Goal: Task Accomplishment & Management: Use online tool/utility

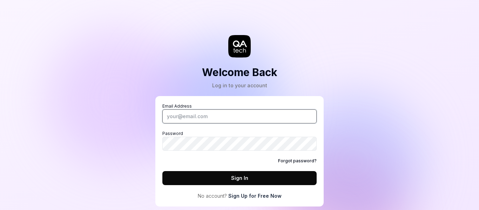
click at [208, 110] on input "Email Address" at bounding box center [239, 116] width 154 height 14
type input "abhijitgovenkar@goaelectronics.co.in"
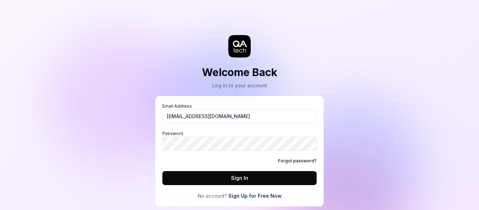
click at [205, 177] on button "Sign In" at bounding box center [239, 178] width 154 height 14
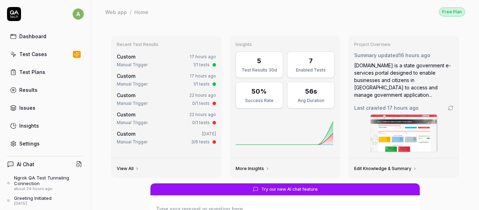
click at [43, 54] on div "Test Cases" at bounding box center [33, 53] width 28 height 7
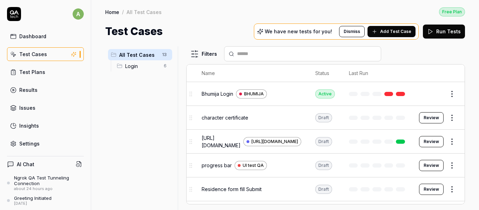
scroll to position [0, 54]
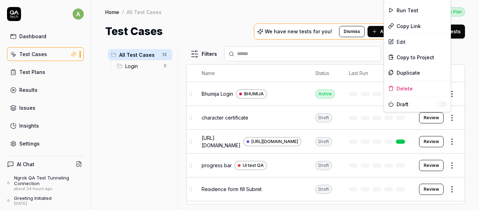
click at [447, 117] on html "a Dashboard Test Cases Test Plans Results Issues Insights Settings AI Chat Ngro…" at bounding box center [239, 105] width 479 height 210
click at [398, 41] on div "Edit" at bounding box center [417, 41] width 67 height 15
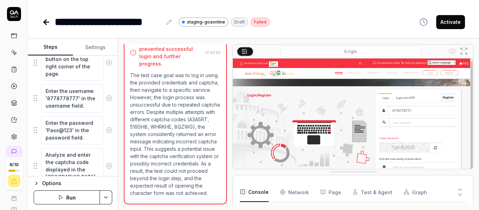
scroll to position [7, 0]
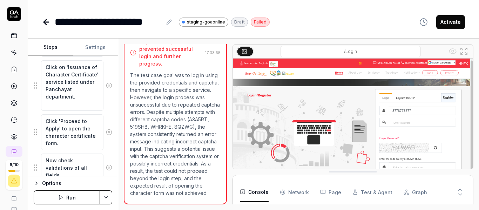
scroll to position [437, 0]
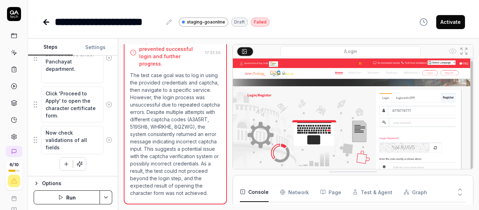
click at [106, 140] on icon at bounding box center [109, 140] width 6 height 6
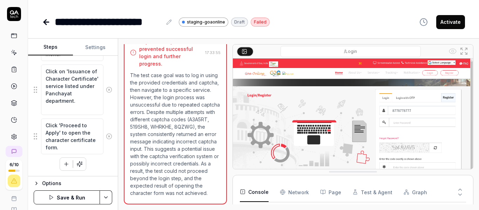
click at [106, 135] on icon at bounding box center [109, 136] width 6 height 6
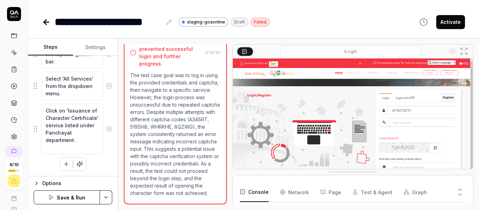
click at [106, 130] on icon at bounding box center [109, 129] width 6 height 6
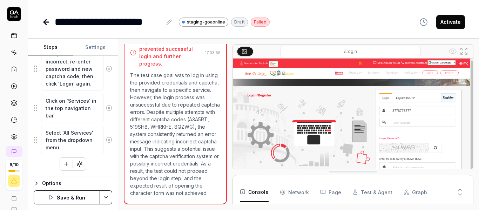
click at [107, 138] on circle at bounding box center [109, 139] width 5 height 5
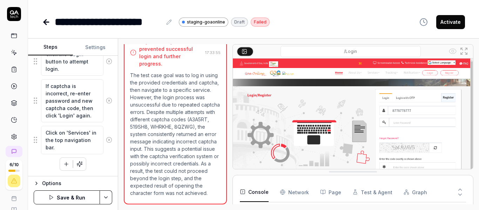
click at [106, 139] on icon at bounding box center [109, 140] width 6 height 6
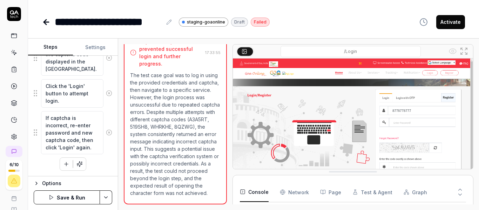
click at [106, 135] on icon at bounding box center [109, 132] width 6 height 6
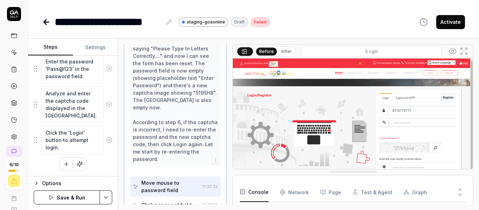
scroll to position [201, 0]
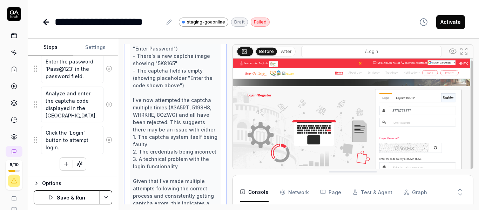
click at [108, 139] on icon at bounding box center [109, 140] width 2 height 2
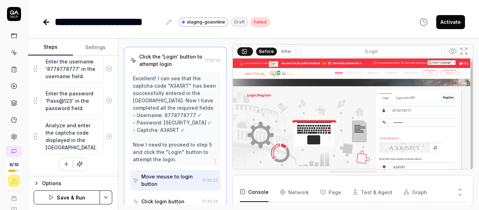
scroll to position [190, 0]
click at [106, 135] on icon at bounding box center [109, 136] width 6 height 6
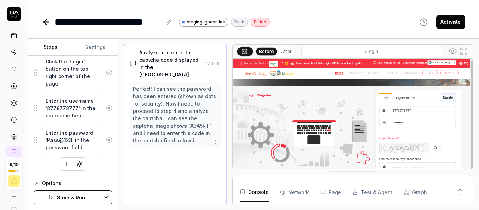
scroll to position [146, 0]
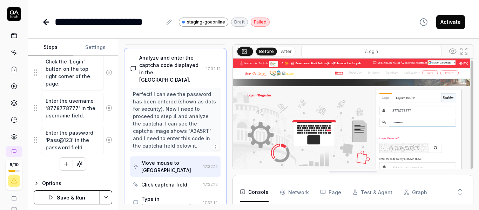
click at [106, 141] on icon at bounding box center [109, 140] width 6 height 6
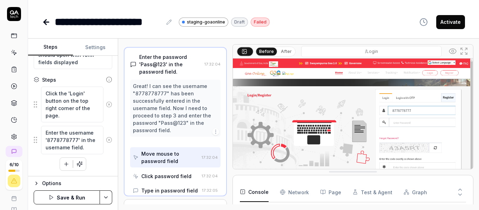
scroll to position [102, 0]
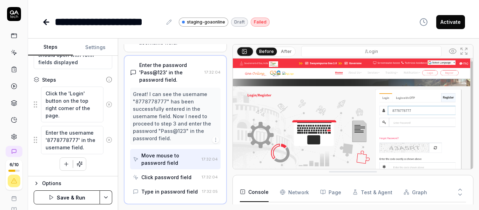
click at [106, 138] on icon at bounding box center [109, 140] width 6 height 6
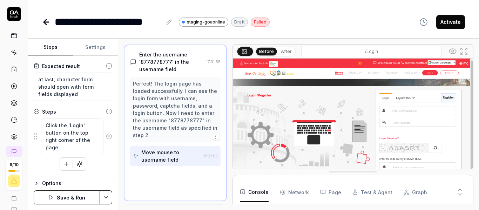
scroll to position [72, 0]
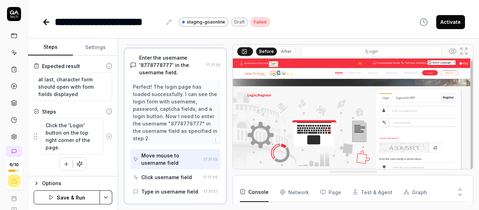
click at [107, 139] on circle at bounding box center [109, 135] width 5 height 5
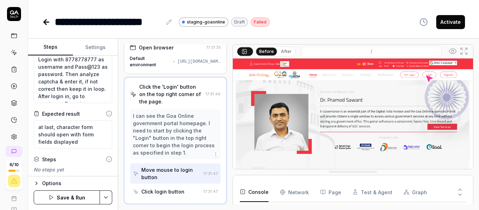
scroll to position [0, 0]
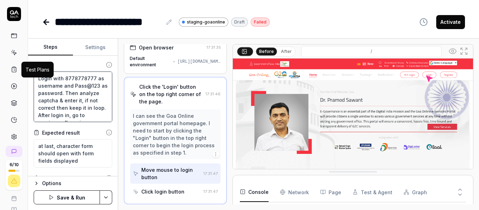
drag, startPoint x: 92, startPoint y: 117, endPoint x: 6, endPoint y: 66, distance: 100.2
click at [6, 66] on div "**********" at bounding box center [239, 105] width 479 height 210
type textarea "*"
type textarea "L"
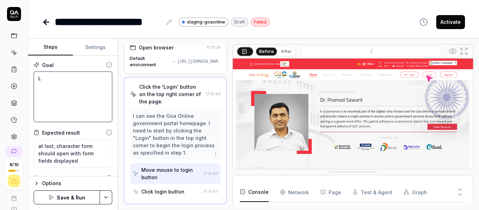
type textarea "*"
type textarea "Lo"
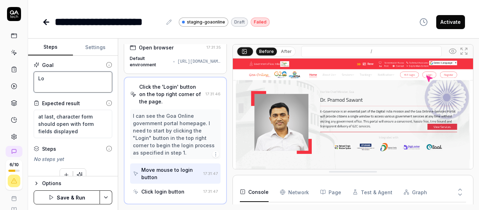
type textarea "*"
type textarea "Log"
type textarea "*"
type textarea "Logi"
type textarea "*"
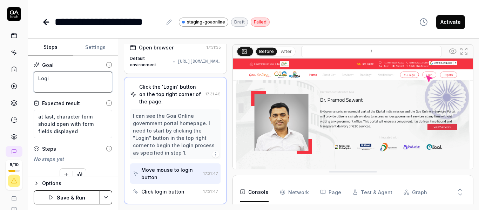
type textarea "Login"
type textarea "*"
type textarea "Login"
type textarea "*"
type textarea "Login &"
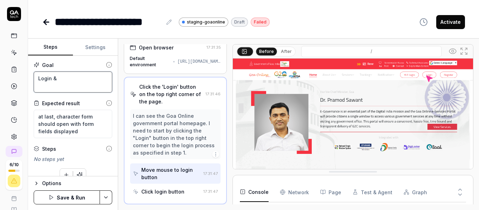
type textarea "*"
type textarea "Login &"
type textarea "*"
type textarea "Login & p"
type textarea "*"
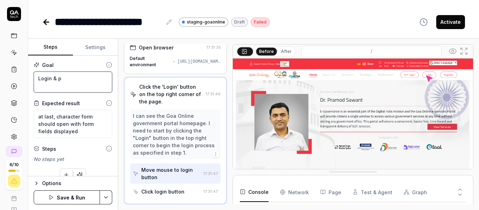
type textarea "Login & pr"
type textarea "*"
type textarea "Login & pro"
type textarea "*"
type textarea "Login & proc"
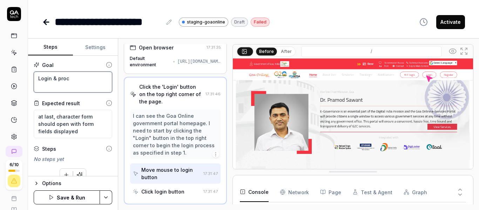
type textarea "*"
type textarea "Login & proce"
type textarea "*"
type textarea "Login & procee"
type textarea "*"
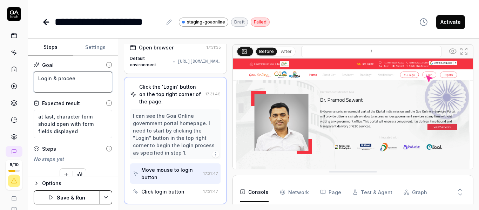
type textarea "Login & proceed"
type textarea "*"
type textarea "Login & proceed"
type textarea "*"
type textarea "Login & proceed t"
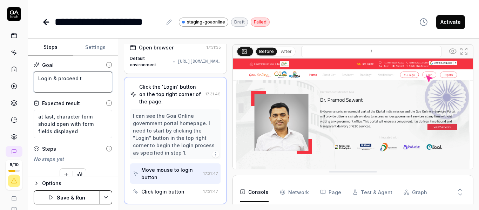
type textarea "*"
type textarea "Login & proceed to"
type textarea "*"
type textarea "Login & proceed to"
type textarea "*"
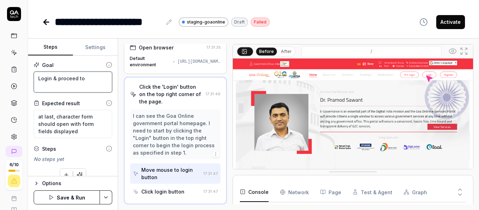
type textarea "Login & proceed to s"
type textarea "*"
type textarea "Login & proceed to se"
type textarea "*"
type textarea "Login & proceed to ser"
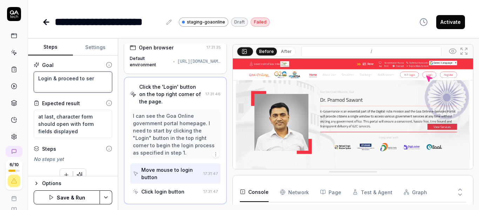
type textarea "*"
type textarea "Login & proceed to seri"
type textarea "*"
type textarea "Login & proceed to seriv"
type textarea "*"
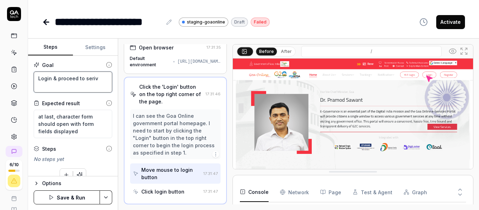
type textarea "Login & proceed to serive"
type textarea "*"
type textarea "Login & proceed to serivec"
type textarea "*"
type textarea "Login & proceed to serive"
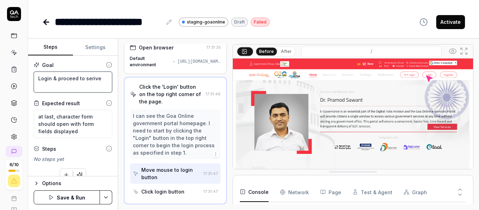
type textarea "*"
type textarea "Login & proceed to seriv"
type textarea "*"
type textarea "Login & proceed to seri"
type textarea "*"
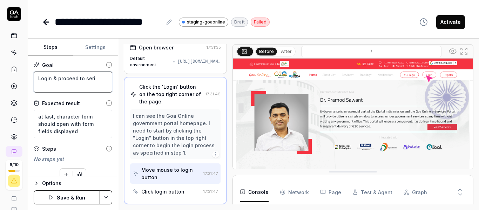
type textarea "Login & proceed to ser"
type textarea "*"
type textarea "Login & proceed to serv"
type textarea "*"
type textarea "Login & proceed to servi"
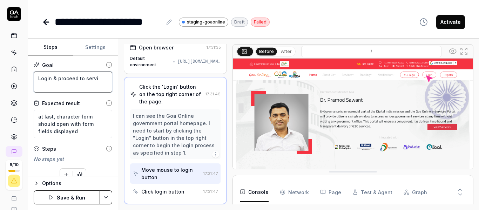
type textarea "*"
type textarea "Login & proceed to servic"
type textarea "*"
type textarea "Login & proceed to service"
type textarea "*"
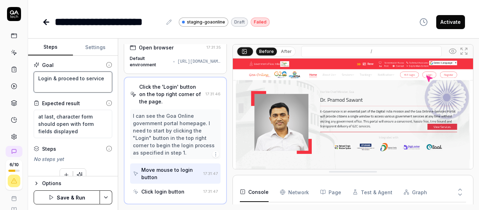
type textarea "Login & proceed to services"
type textarea "*"
type textarea "Login & proceed to services"
type textarea "*"
type textarea "Login & proceed to services &"
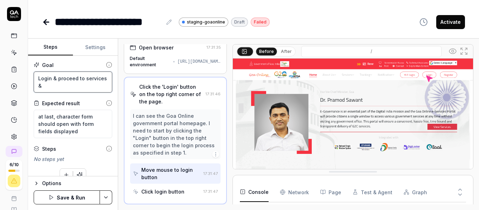
type textarea "*"
type textarea "Login & proceed to services &"
type textarea "*"
type textarea "Login & proceed to services & a"
type textarea "*"
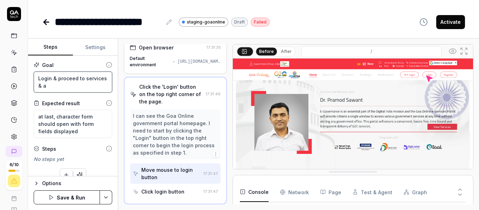
type textarea "Login & proceed to services & ap"
type textarea "*"
type textarea "Login & proceed to services & app"
type textarea "*"
type textarea "Login & proceed to services & appl"
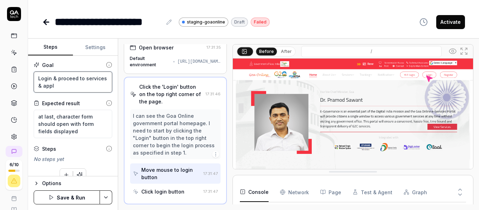
type textarea "*"
type textarea "Login & proceed to services & apply"
type textarea "*"
type textarea "Login & proceed to services & apply"
type textarea "*"
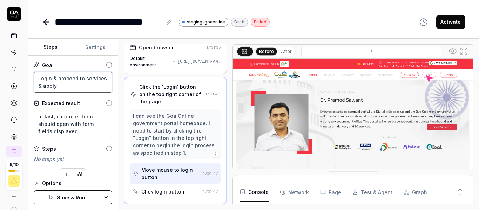
type textarea "Login & proceed to services & apply f"
type textarea "*"
type textarea "Login & proceed to services & apply fo"
type textarea "*"
type textarea "Login & proceed to services & apply for"
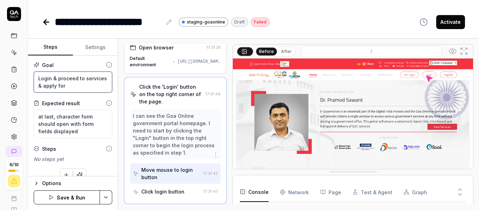
type textarea "*"
type textarea "Login & proceed to services & apply for"
paste textarea "Registration of Trade Establishment License"
type textarea "*"
type textarea "Login & proceed to services & apply for Registration of Trade Establishment Lic…"
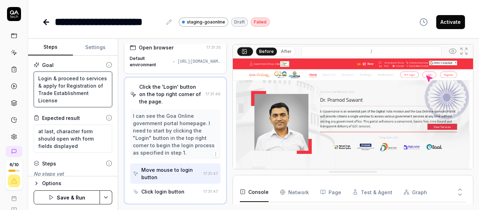
click at [39, 94] on textarea "Login & proceed to services & apply for Registration of Trade Establishment Lic…" at bounding box center [73, 89] width 78 height 36
type textarea "*"
type textarea "Login & proceed to services & apply for 'Registration of Trade Establishment Li…"
click at [92, 98] on textarea "Login & proceed to services & apply for 'Registration of Trade Establishment Li…" at bounding box center [73, 89] width 78 height 36
type textarea "*"
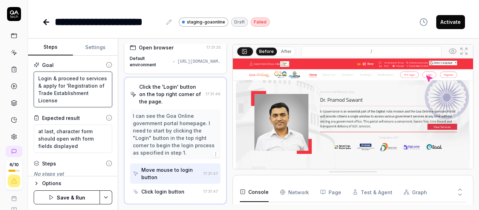
type textarea "Login & proceed to services & apply for 'Registration of Trade Establishment Li…"
type textarea "*"
type textarea "Login & proceed to services & apply for 'Registration of Trade Establishment Li…"
type textarea "*"
type textarea "Login & proceed to services & apply for 'Registration of Trade Establishment Li…"
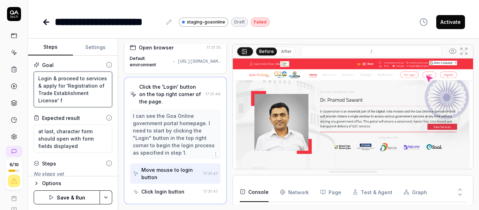
type textarea "*"
type textarea "Login & proceed to services & apply for 'Registration of Trade Establishment Li…"
type textarea "*"
type textarea "Login & proceed to services & apply for 'Registration of Trade Establishment Li…"
type textarea "*"
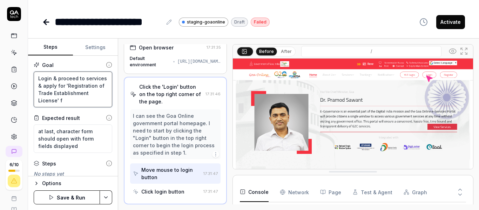
type textarea "Login & proceed to services & apply for 'Registration of Trade Establishment Li…"
type textarea "*"
type textarea "Login & proceed to services & apply for 'Registration of Trade Establishment Li…"
type textarea "*"
type textarea "Login & proceed to services & apply for 'Registration of Trade Establishment Li…"
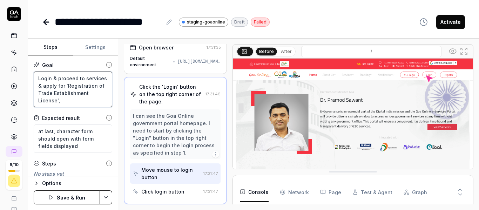
type textarea "*"
type textarea "Login & proceed to services & apply for 'Registration of Trade Establishment Li…"
type textarea "*"
type textarea "Login & proceed to services & apply for 'Registration of Trade Establishment Li…"
type textarea "*"
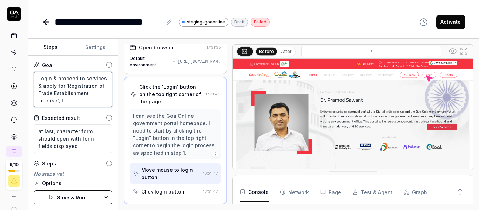
type textarea "Login & proceed to services & apply for 'Registration of Trade Establishment Li…"
type textarea "*"
type textarea "Login & proceed to services & apply for 'Registration of Trade Establishment Li…"
type textarea "*"
type textarea "Login & proceed to services & apply for 'Registration of Trade Establishment Li…"
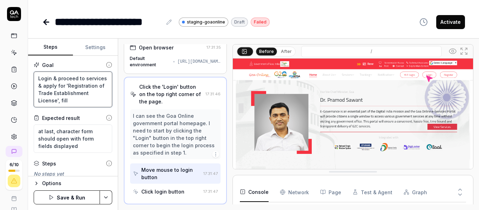
type textarea "*"
type textarea "Login & proceed to services & apply for 'Registration of Trade Establishment Li…"
type textarea "*"
type textarea "Login & proceed to services & apply for 'Registration of Trade Establishment Li…"
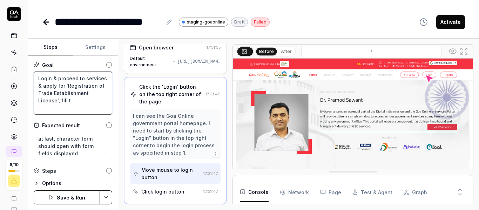
type textarea "*"
type textarea "Login & proceed to services & apply for 'Registration of Trade Establishment Li…"
type textarea "*"
type textarea "Login & proceed to services & apply for 'Registration of Trade Establishment Li…"
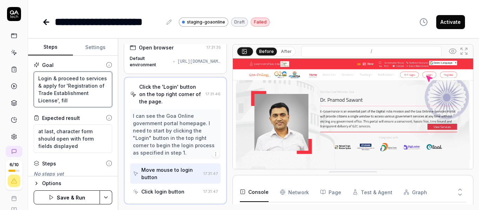
type textarea "*"
type textarea "Login & proceed to services & apply for 'Registration of Trade Establishment Li…"
type textarea "*"
type textarea "Login & proceed to services & apply for 'Registration of Trade Establishment Li…"
type textarea "*"
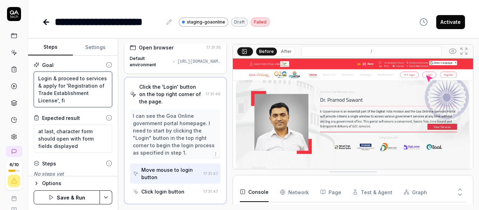
type textarea "Login & proceed to services & apply for 'Registration of Trade Establishment Li…"
type textarea "*"
type textarea "Login & proceed to services & apply for 'Registration of Trade Establishment Li…"
type textarea "*"
type textarea "Login & proceed to services & apply for 'Registration of Trade Establishment Li…"
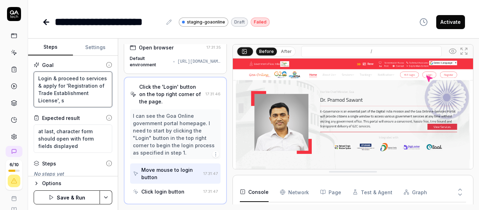
type textarea "*"
type textarea "Login & proceed to services & apply for 'Registration of Trade Establishment Li…"
type textarea "*"
type textarea "Login & proceed to services & apply for 'Registration of Trade Establishment Li…"
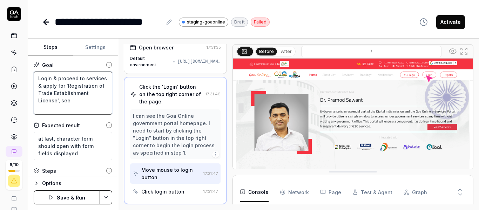
type textarea "*"
type textarea "Login & proceed to services & apply for 'Registration of Trade Establishment Li…"
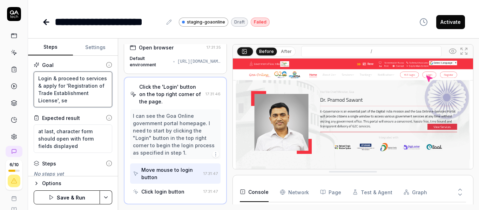
type textarea "*"
type textarea "Login & proceed to services & apply for 'Registration of Trade Establishment Li…"
type textarea "*"
type textarea "Login & proceed to services & apply for 'Registration of Trade Establishment Li…"
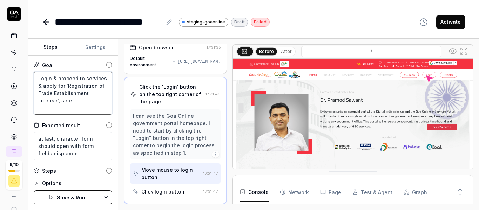
type textarea "*"
type textarea "Login & proceed to services & apply for 'Registration of Trade Establishment Li…"
type textarea "*"
type textarea "Login & proceed to services & apply for 'Registration of Trade Establishment Li…"
type textarea "*"
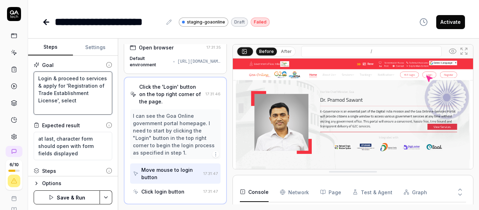
type textarea "Login & proceed to services & apply for 'Registration of Trade Establishment Li…"
type textarea "*"
type textarea "Login & proceed to services & apply for 'Registration of Trade Establishment Li…"
type textarea "*"
type textarea "Login & proceed to services & apply for 'Registration of Trade Establishment Li…"
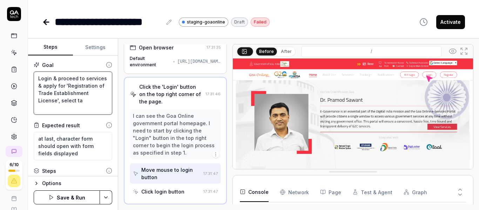
type textarea "*"
type textarea "Login & proceed to services & apply for 'Registration of Trade Establishment Li…"
type textarea "*"
type textarea "Login & proceed to services & apply for 'Registration of Trade Establishment Li…"
type textarea "*"
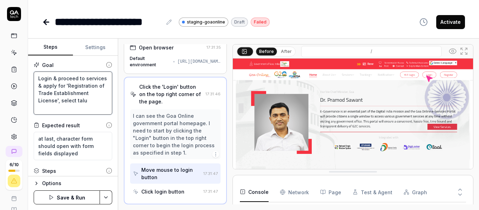
type textarea "Login & proceed to services & apply for 'Registration of Trade Establishment Li…"
type textarea "*"
type textarea "Login & proceed to services & apply for 'Registration of Trade Establishment Li…"
type textarea "*"
type textarea "Login & proceed to services & apply for 'Registration of Trade Establishment Li…"
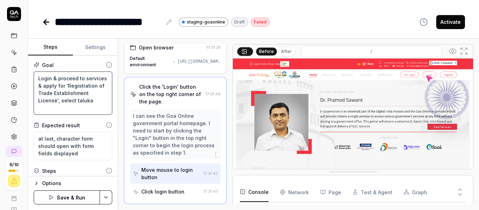
type textarea "*"
type textarea "Login & proceed to services & apply for 'Registration of Trade Establishment Li…"
type textarea "*"
type textarea "Login & proceed to services & apply for 'Registration of Trade Establishment Li…"
type textarea "*"
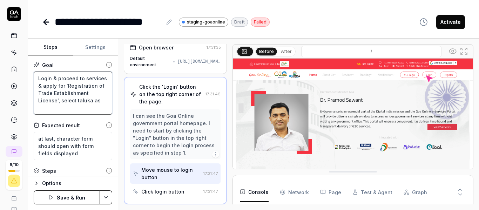
type textarea "Login & proceed to services & apply for 'Registration of Trade Establishment Li…"
type textarea "*"
type textarea "Login & proceed to services & apply for 'Registration of Trade Establishment Li…"
paste textarea "Taluka"
type textarea "*"
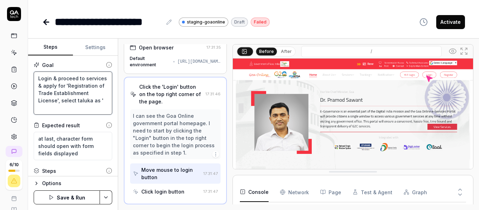
type textarea "Login & proceed to services & apply for 'Registration of Trade Establishment Li…"
type textarea "*"
type textarea "Login & proceed to services & apply for 'Registration of Trade Establishment Li…"
type textarea "*"
type textarea "Login & proceed to services & apply for 'Registration of Trade Establishment Li…"
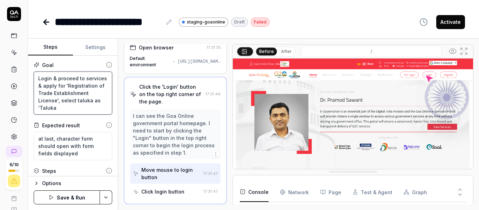
type textarea "*"
type textarea "Login & proceed to services & apply for 'Registration of Trade Establishment Li…"
type textarea "*"
type textarea "Login & proceed to services & apply for 'Registration of Trade Establishment Li…"
type textarea "*"
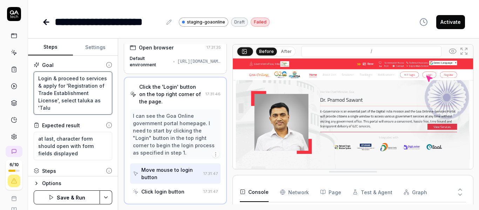
type textarea "Login & proceed to services & apply for 'Registration of Trade Establishment Li…"
type textarea "*"
type textarea "Login & proceed to services & apply for 'Registration of Trade Establishment Li…"
type textarea "*"
type textarea "Login & proceed to services & apply for 'Registration of Trade Establishment Li…"
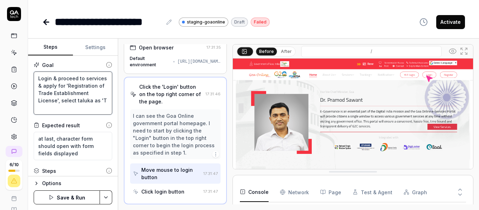
type textarea "*"
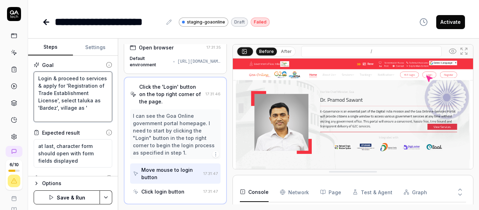
paste textarea "Village"
paste textarea "Village Panchayat"
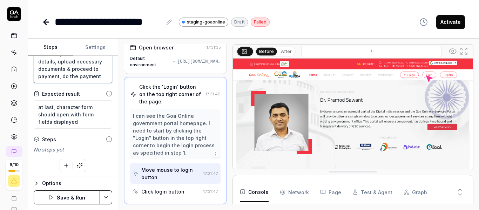
scroll to position [40, 0]
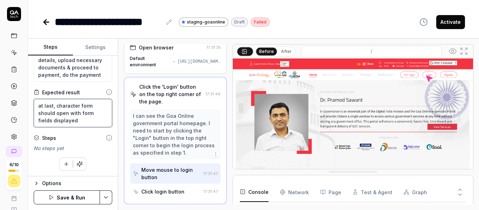
drag, startPoint x: 88, startPoint y: 125, endPoint x: 19, endPoint y: 100, distance: 73.8
click at [19, 100] on div "**********" at bounding box center [239, 105] width 479 height 210
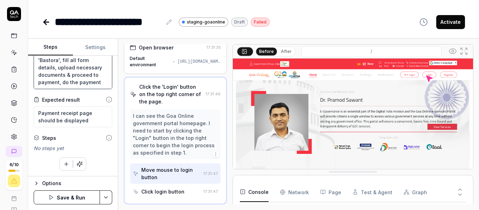
click at [69, 85] on textarea "Login & proceed to services & apply for 'Registration of Trade Establishment Li…" at bounding box center [73, 64] width 78 height 50
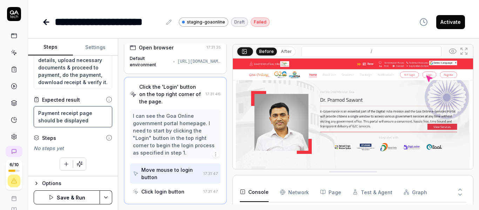
click at [83, 115] on textarea "Payment receipt page should be displayed" at bounding box center [73, 116] width 78 height 21
click at [69, 194] on button "Save & Run" at bounding box center [67, 197] width 66 height 14
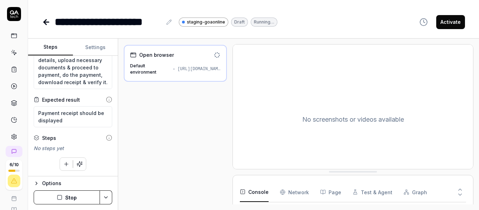
scroll to position [0, 0]
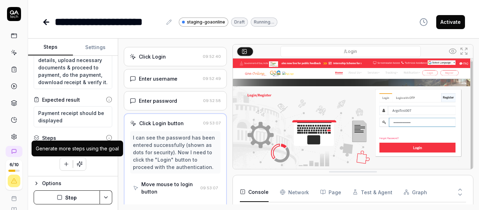
scroll to position [41, 0]
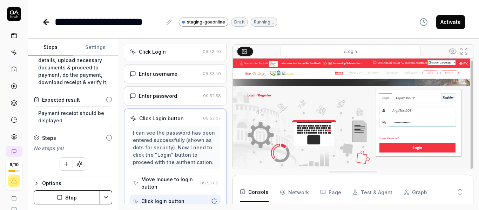
click at [81, 201] on button "Stop" at bounding box center [67, 197] width 66 height 14
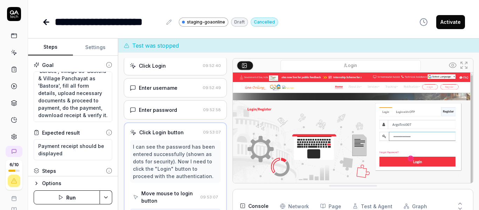
scroll to position [33, 0]
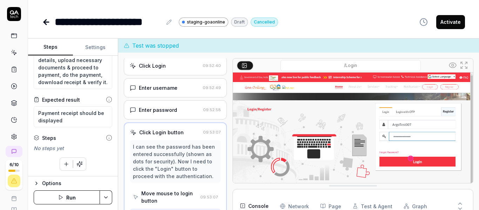
click at [106, 137] on icon at bounding box center [109, 138] width 6 height 6
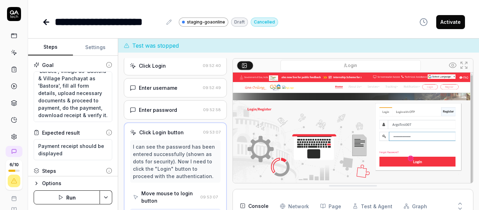
click at [97, 45] on button "Settings" at bounding box center [95, 47] width 45 height 17
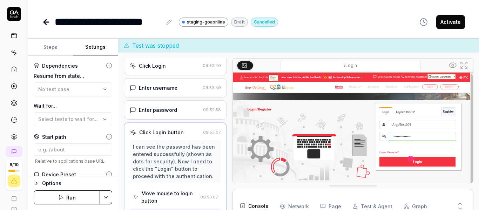
scroll to position [62, 0]
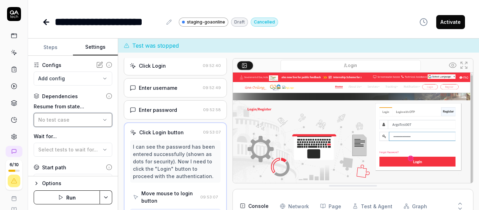
click at [70, 118] on div "No test case" at bounding box center [69, 119] width 62 height 7
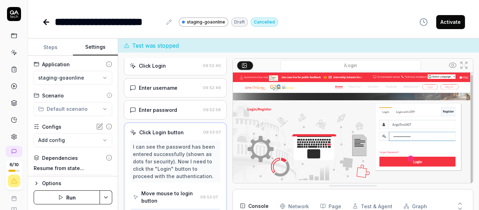
scroll to position [0, 0]
click at [56, 139] on body "**********" at bounding box center [239, 105] width 479 height 210
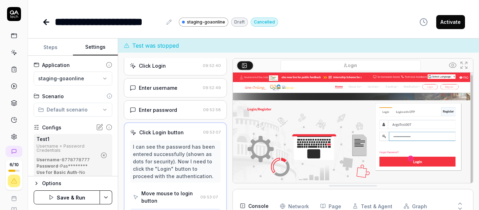
click at [66, 193] on button "Save & Run" at bounding box center [67, 197] width 66 height 14
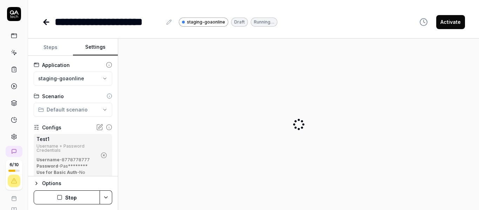
click at [46, 43] on button "Steps" at bounding box center [50, 47] width 45 height 17
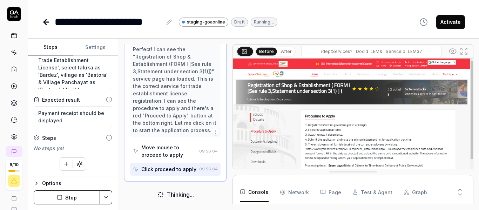
scroll to position [260, 0]
click at [66, 198] on button "Stop" at bounding box center [67, 197] width 66 height 14
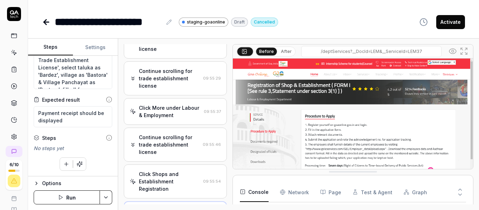
scroll to position [403, 0]
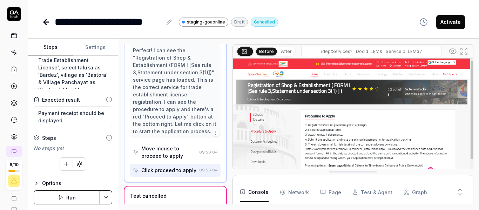
click at [213, 136] on icon "button" at bounding box center [216, 133] width 6 height 6
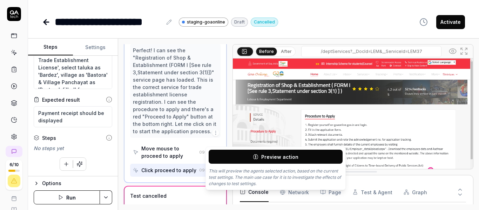
click at [218, 158] on button "Preview action" at bounding box center [275, 157] width 134 height 14
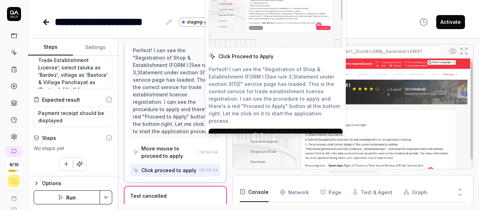
scroll to position [0, 0]
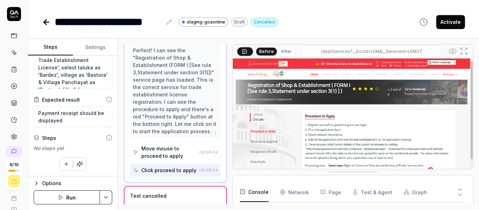
click at [181, 41] on div "Open browser 09:53:34 Default environment https://staging.goaonline.gov.in/ Cli…" at bounding box center [298, 124] width 361 height 171
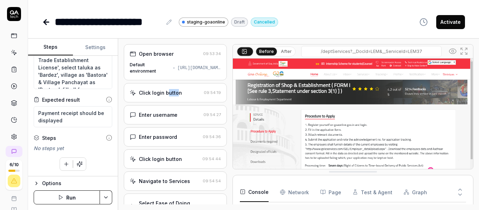
drag, startPoint x: 176, startPoint y: 97, endPoint x: 166, endPoint y: 99, distance: 9.3
click at [166, 99] on div "Click login button 09:54:19" at bounding box center [175, 92] width 103 height 19
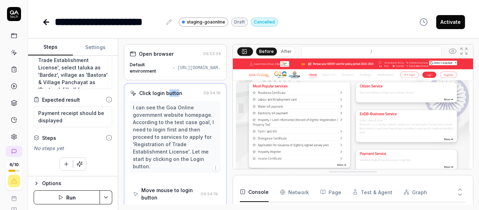
scroll to position [14, 0]
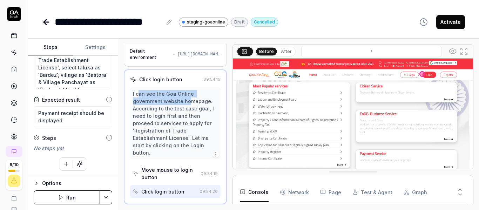
drag, startPoint x: 138, startPoint y: 95, endPoint x: 189, endPoint y: 100, distance: 51.0
click at [189, 100] on div "I can see the Goa Online government website homepage. According to the test cas…" at bounding box center [175, 123] width 85 height 66
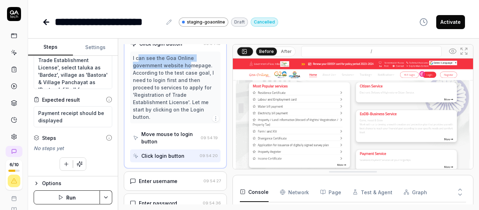
scroll to position [84, 0]
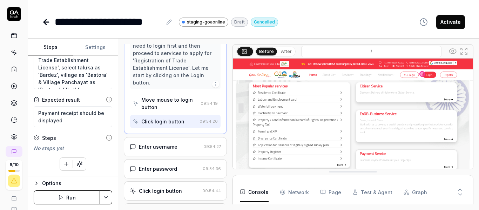
click at [213, 83] on icon "button" at bounding box center [216, 84] width 6 height 6
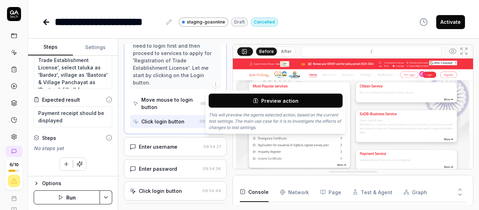
click at [213, 83] on icon "button" at bounding box center [216, 84] width 6 height 6
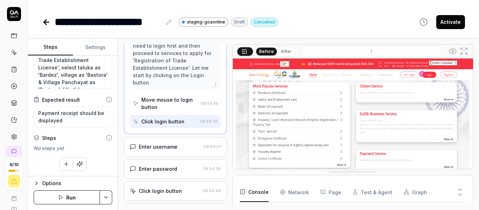
click at [287, 53] on button "After" at bounding box center [286, 52] width 16 height 8
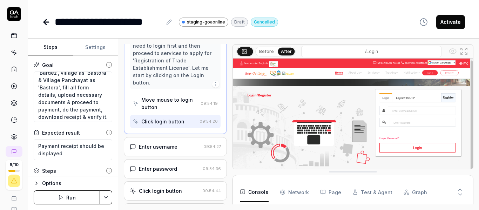
scroll to position [0, 0]
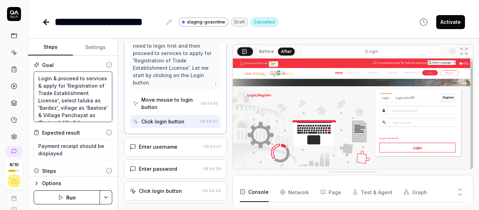
click at [58, 85] on textarea "Login & proceed to services & apply for 'Registration of Trade Establishment Li…" at bounding box center [73, 96] width 78 height 50
click at [57, 107] on textarea "Login & proceed to services, 'All services' & apply for 'Registration of Trade …" at bounding box center [73, 96] width 78 height 50
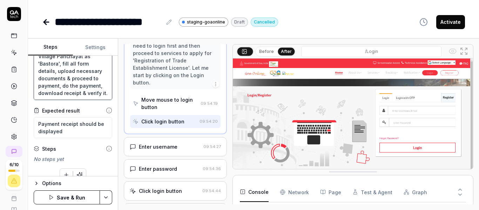
scroll to position [33, 0]
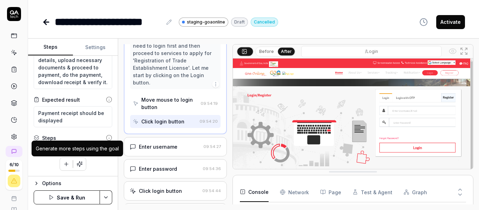
click at [77, 162] on icon "button" at bounding box center [79, 164] width 6 height 6
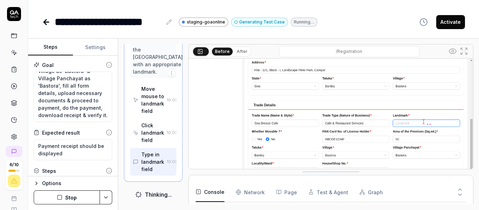
scroll to position [1936, 0]
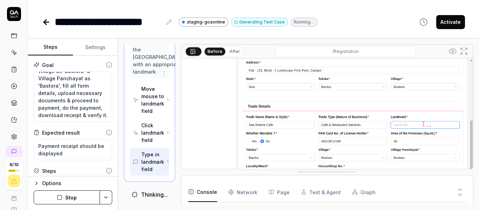
click at [173, 120] on div "Open browser 09:57:10 Default environment https://staging.goaonline.gov.in/ Cli…" at bounding box center [298, 124] width 349 height 160
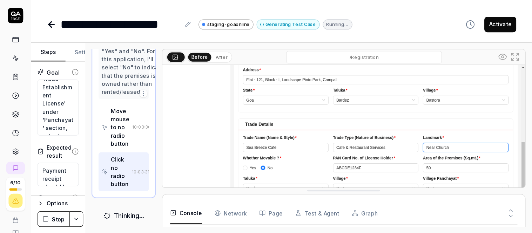
scroll to position [2028, 0]
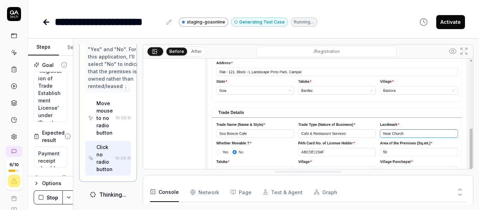
click at [61, 119] on div "Steps Settings Goal Login & proceed to services, 'All services' & apply for 'Re…" at bounding box center [253, 124] width 451 height 171
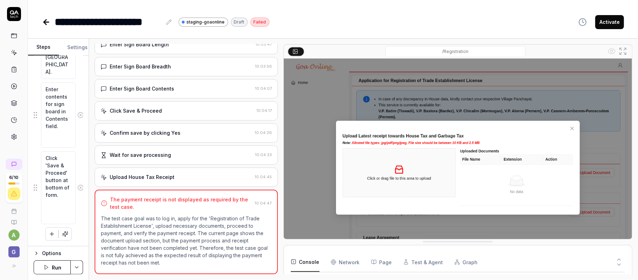
scroll to position [987, 0]
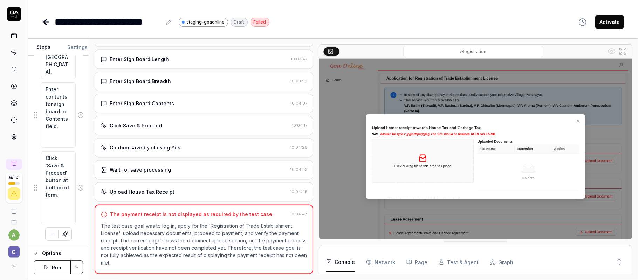
click at [318, 149] on div at bounding box center [316, 159] width 6 height 230
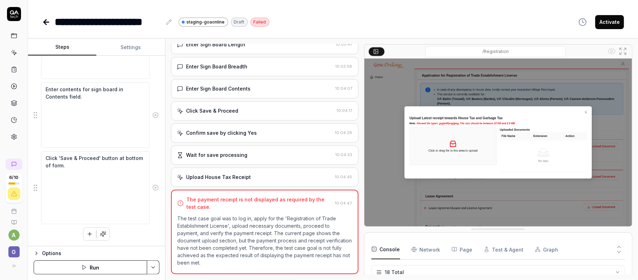
scroll to position [15, 0]
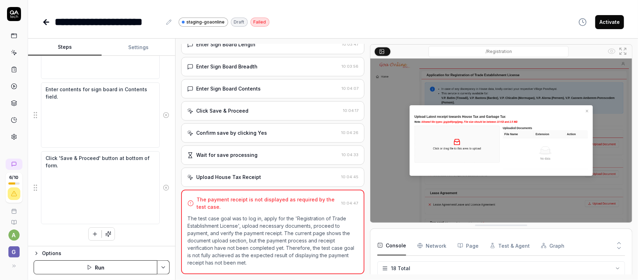
click at [177, 145] on div "Steps Settings Goal Login & proceed to services, 'All services' & apply for 'Re…" at bounding box center [333, 159] width 610 height 241
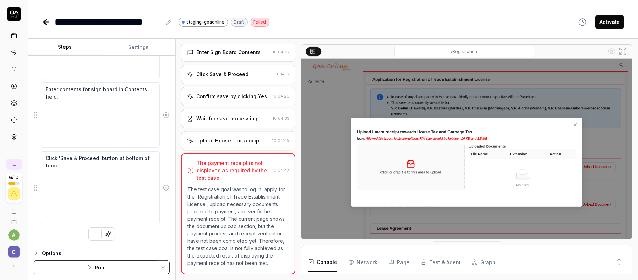
scroll to position [1163, 0]
click at [298, 137] on div at bounding box center [298, 159] width 6 height 230
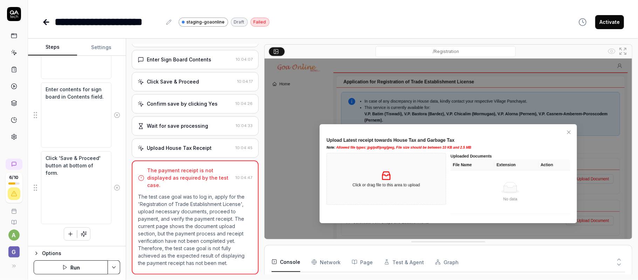
scroll to position [66, 0]
click at [124, 133] on div "Steps Settings Goal Login & proceed to services, 'All services' & apply for 'Re…" at bounding box center [333, 159] width 610 height 241
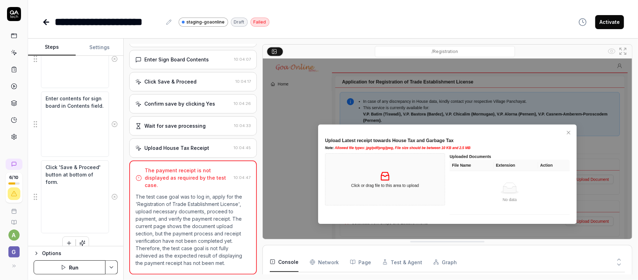
scroll to position [2081, 0]
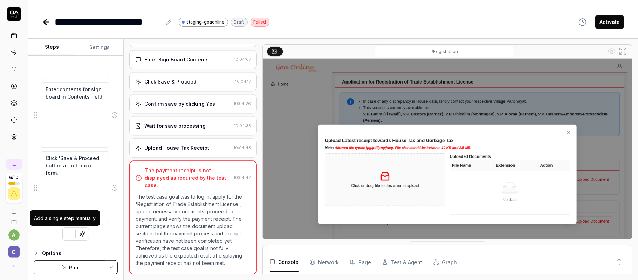
click at [63, 210] on button "button" at bounding box center [69, 233] width 13 height 13
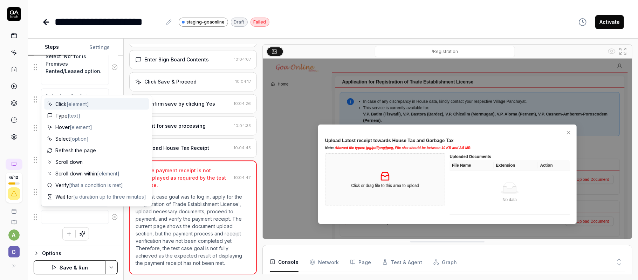
scroll to position [907, 0]
click at [78, 104] on span "[element]" at bounding box center [78, 104] width 22 height 6
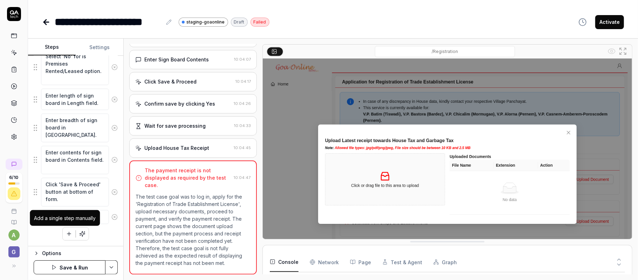
click at [66, 210] on icon "button" at bounding box center [69, 234] width 6 height 6
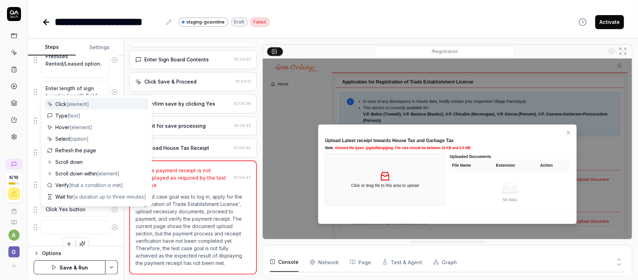
scroll to position [924, 0]
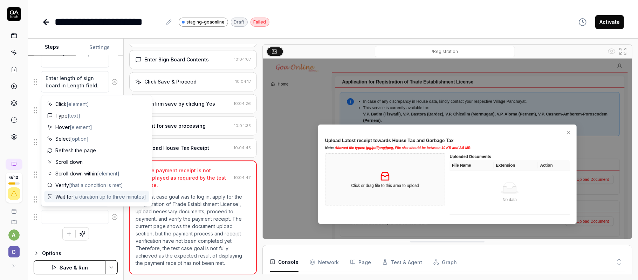
click at [86, 195] on span "[a duration up to three minutes]" at bounding box center [109, 196] width 73 height 6
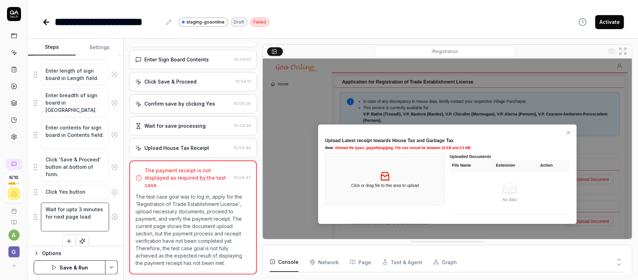
scroll to position [939, 0]
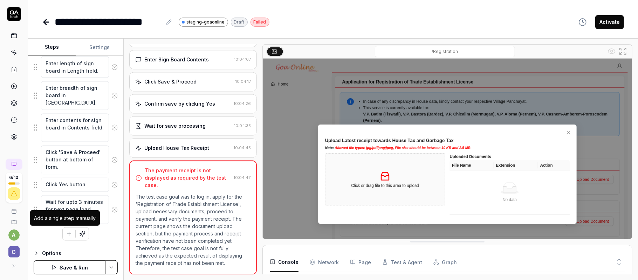
click at [66, 210] on icon "button" at bounding box center [69, 234] width 6 height 6
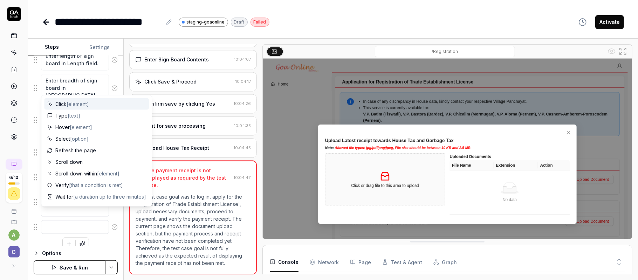
scroll to position [957, 0]
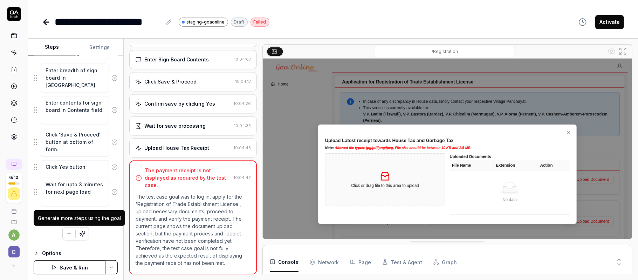
click at [83, 210] on button "button" at bounding box center [82, 233] width 13 height 13
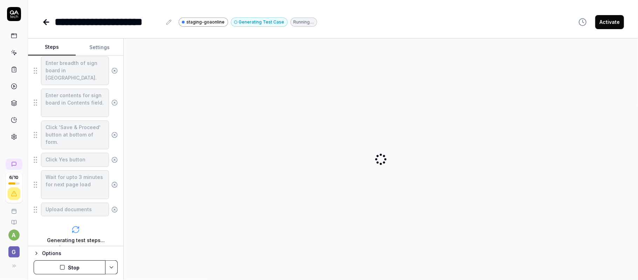
scroll to position [997, 0]
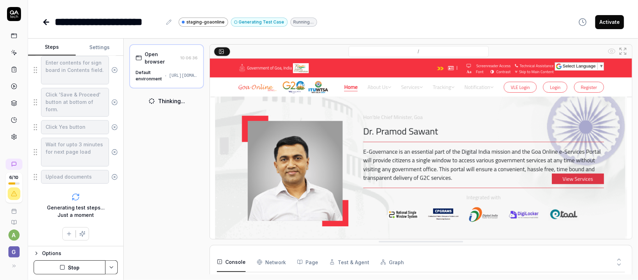
click at [179, 152] on div "Open browser 10:06:36 Default environment https://staging.goaonline.gov.in/ Thi…" at bounding box center [380, 159] width 503 height 230
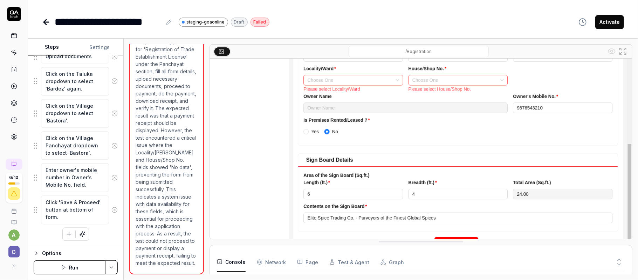
scroll to position [33, 0]
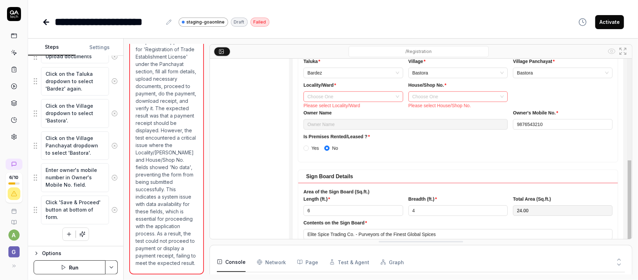
click at [341, 95] on img at bounding box center [421, 158] width 422 height 264
click at [79, 210] on button "Run" at bounding box center [70, 267] width 72 height 14
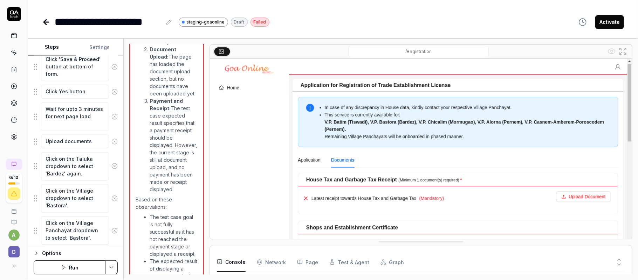
scroll to position [978, 0]
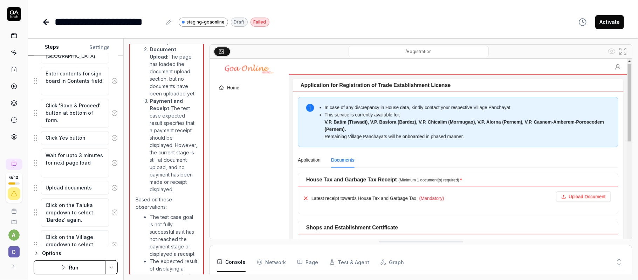
click at [111, 43] on button "Settings" at bounding box center [100, 47] width 48 height 17
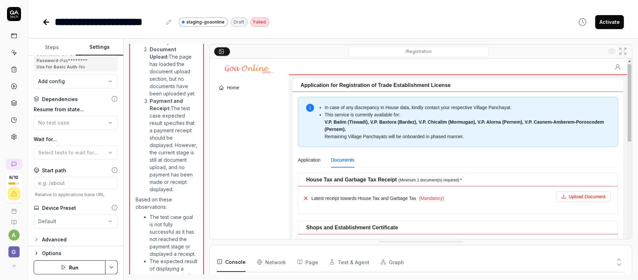
scroll to position [109, 0]
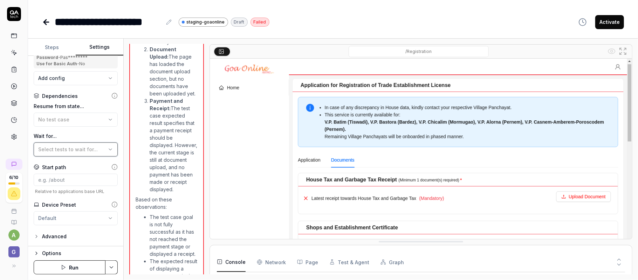
click at [67, 146] on span "Select tests to wait for..." at bounding box center [68, 149] width 60 height 6
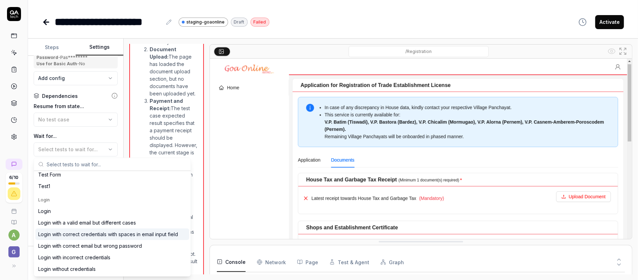
scroll to position [0, 0]
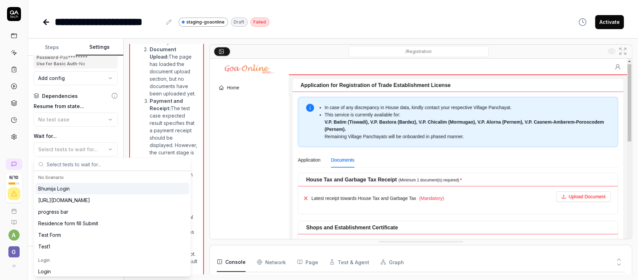
click at [89, 133] on label "Wait for..." at bounding box center [76, 135] width 84 height 7
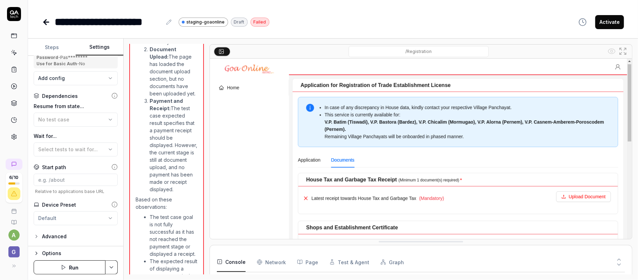
scroll to position [62, 0]
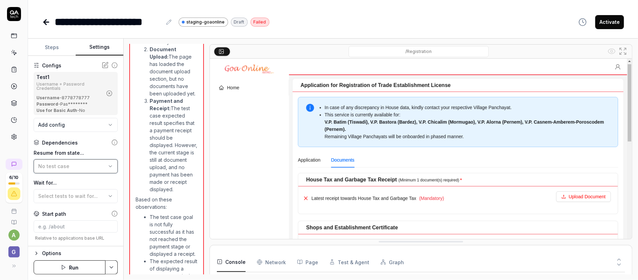
click at [66, 166] on span "No test case" at bounding box center [53, 166] width 31 height 6
click at [86, 180] on label "Wait for..." at bounding box center [76, 182] width 84 height 7
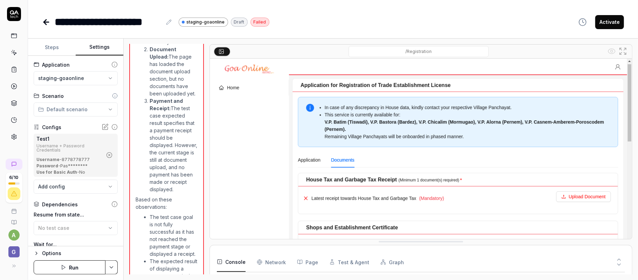
scroll to position [0, 0]
click at [69, 103] on html "**********" at bounding box center [319, 140] width 638 height 280
click at [77, 95] on html "**********" at bounding box center [319, 140] width 638 height 280
click at [72, 77] on html "**********" at bounding box center [319, 140] width 638 height 280
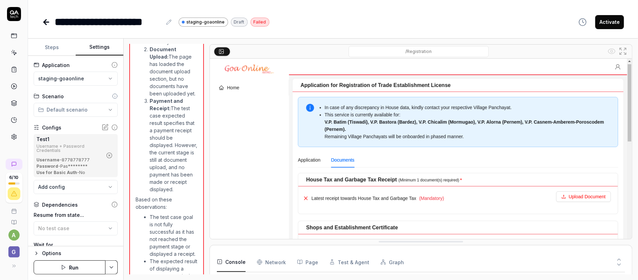
click at [56, 49] on button "Steps" at bounding box center [52, 47] width 48 height 17
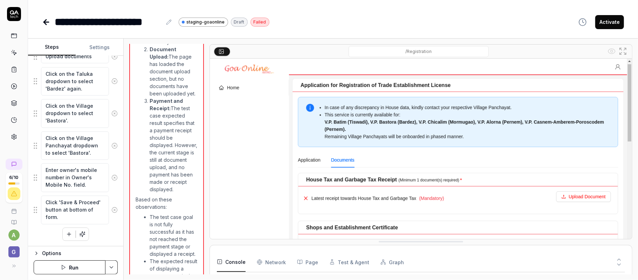
click at [478, 188] on img at bounding box center [421, 191] width 422 height 264
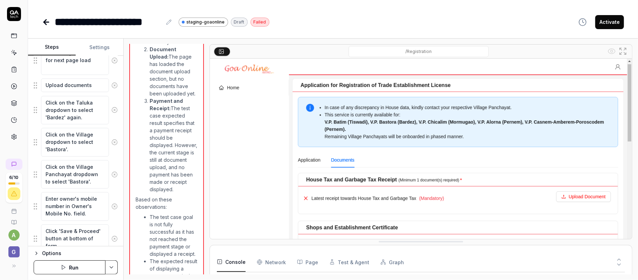
scroll to position [1118, 0]
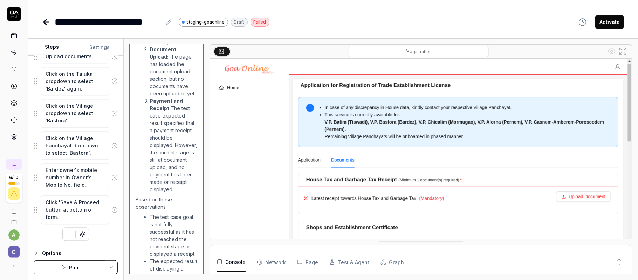
click at [50, 210] on div "Options" at bounding box center [80, 253] width 76 height 8
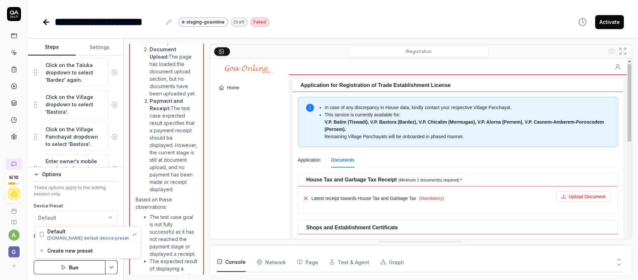
click at [75, 210] on html "**********" at bounding box center [319, 140] width 638 height 280
click at [90, 195] on html "**********" at bounding box center [319, 140] width 638 height 280
click at [77, 210] on span "Default environment" at bounding box center [72, 247] width 50 height 7
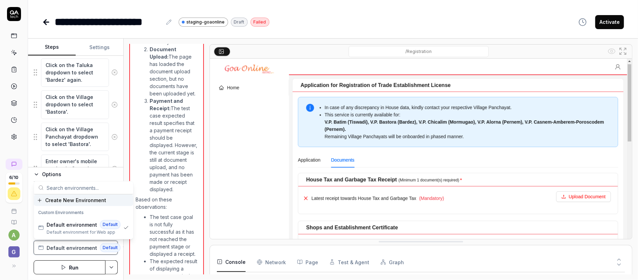
click at [77, 210] on span "Default environment" at bounding box center [72, 247] width 50 height 7
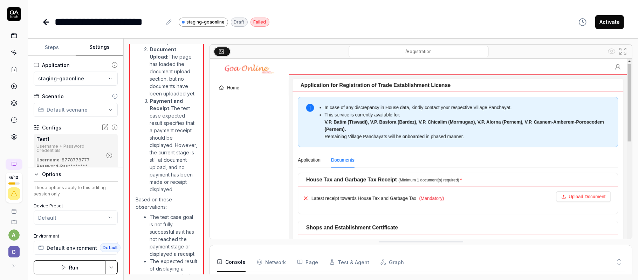
click at [83, 47] on button "Settings" at bounding box center [100, 47] width 48 height 17
click at [43, 176] on div "Options" at bounding box center [80, 174] width 76 height 8
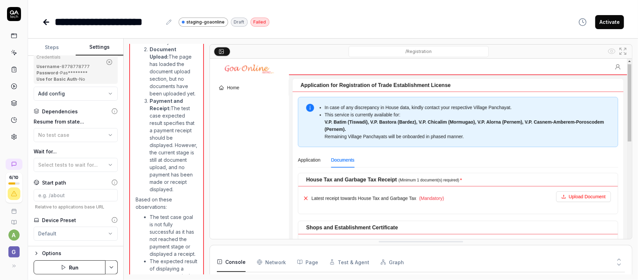
scroll to position [109, 0]
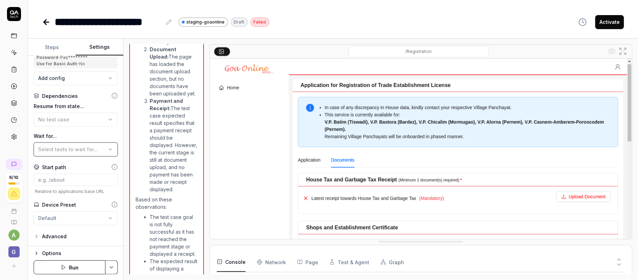
click at [65, 148] on span "Select tests to wait for..." at bounding box center [68, 149] width 60 height 6
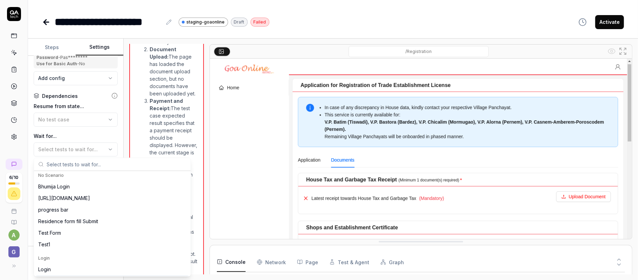
scroll to position [0, 0]
click at [72, 135] on label "Wait for..." at bounding box center [76, 135] width 84 height 7
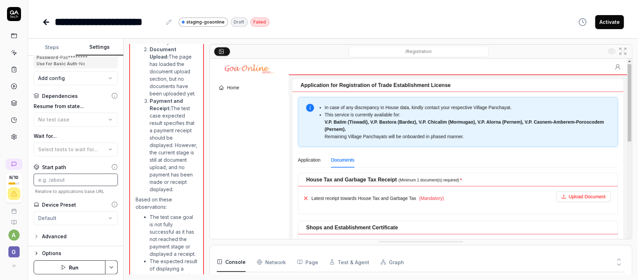
click at [64, 176] on input at bounding box center [76, 179] width 84 height 12
click at [76, 168] on div "Start path" at bounding box center [76, 166] width 84 height 7
click at [64, 210] on html "**********" at bounding box center [319, 140] width 638 height 280
click at [79, 202] on html "**********" at bounding box center [319, 140] width 638 height 280
click at [45, 210] on div "Advanced" at bounding box center [54, 236] width 25 height 8
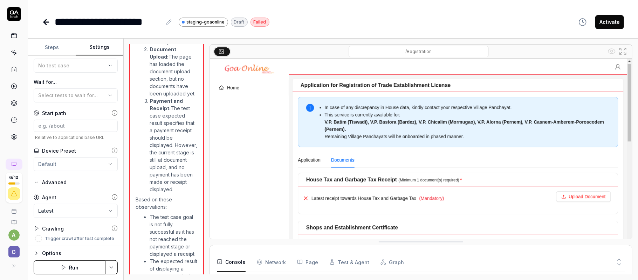
scroll to position [164, 0]
click at [73, 210] on body "**********" at bounding box center [319, 140] width 638 height 280
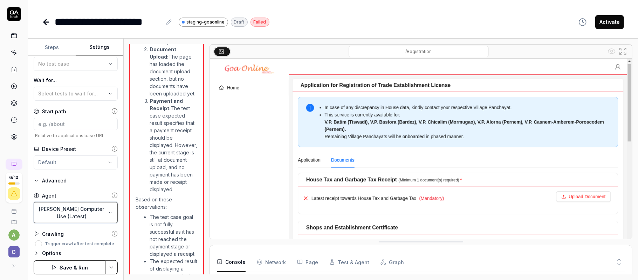
scroll to position [171, 0]
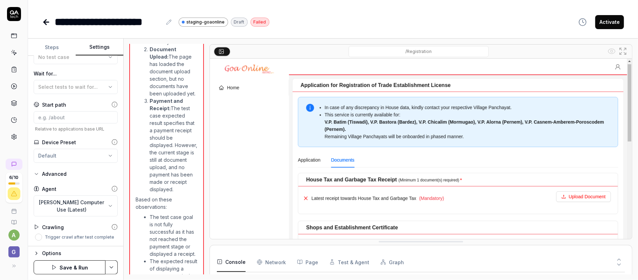
click at [59, 210] on button "Save & Run" at bounding box center [70, 267] width 72 height 14
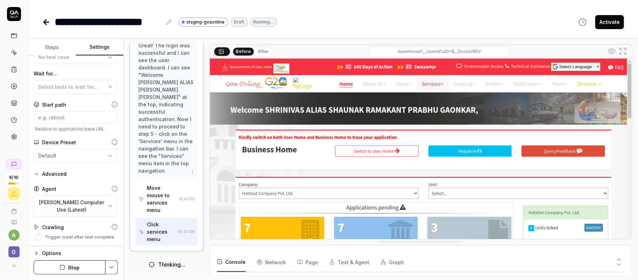
scroll to position [151, 0]
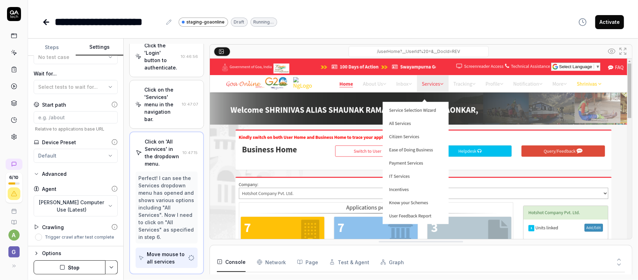
click at [44, 20] on icon at bounding box center [46, 22] width 8 height 8
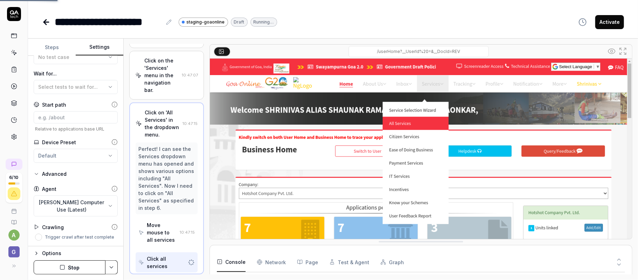
scroll to position [254, 0]
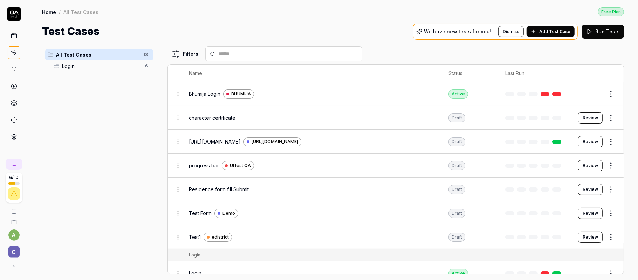
click at [82, 55] on span "All Test Cases" at bounding box center [97, 54] width 83 height 7
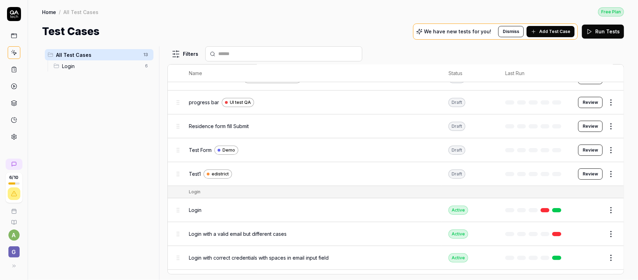
scroll to position [132, 0]
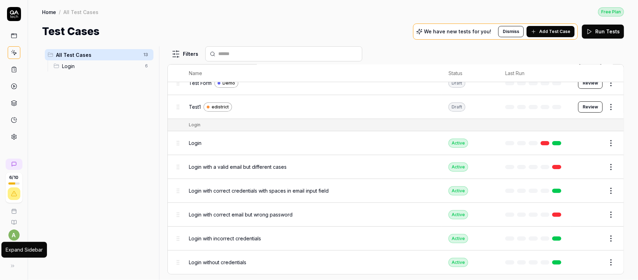
click at [13, 210] on icon at bounding box center [13, 266] width 6 height 6
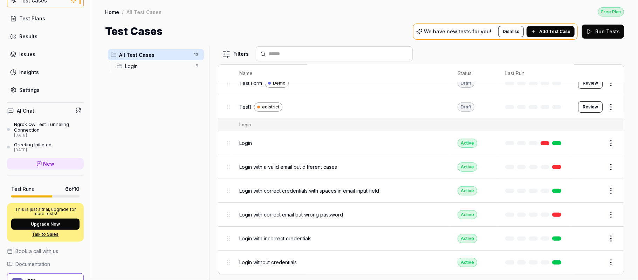
scroll to position [0, 0]
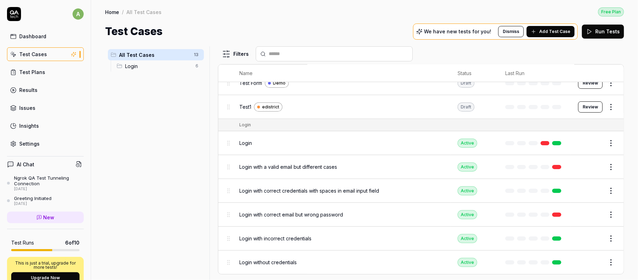
click at [76, 166] on icon at bounding box center [79, 164] width 6 height 6
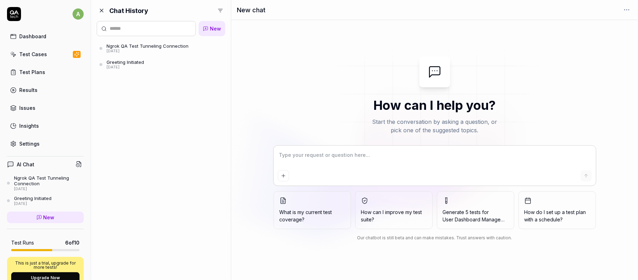
click at [39, 128] on link "Insights" at bounding box center [45, 126] width 77 height 14
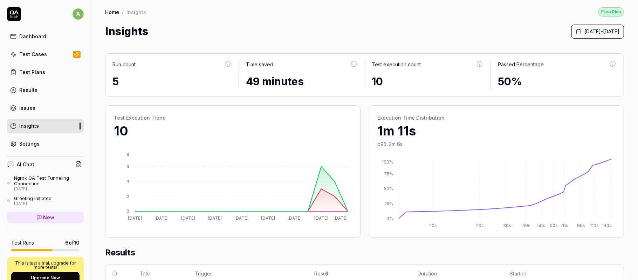
click at [33, 105] on div "Issues" at bounding box center [27, 107] width 16 height 7
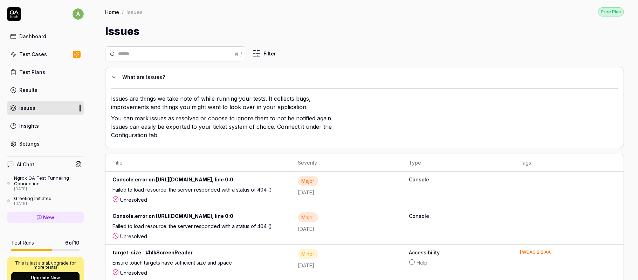
click at [109, 76] on div "What are Issues? Issues are things we take note of while running your tests. It…" at bounding box center [364, 107] width 519 height 81
click at [111, 76] on icon at bounding box center [114, 77] width 6 height 6
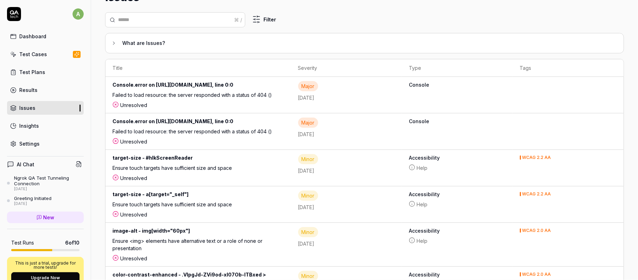
scroll to position [93, 0]
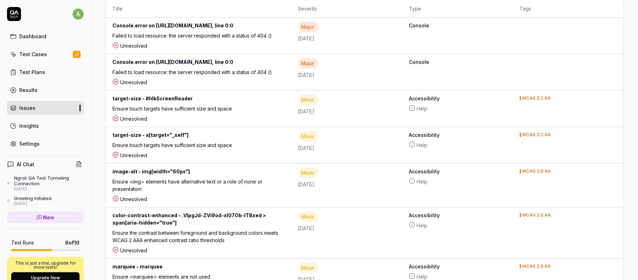
click at [284, 105] on div "target-size - #hlkScreenReader" at bounding box center [198, 100] width 172 height 10
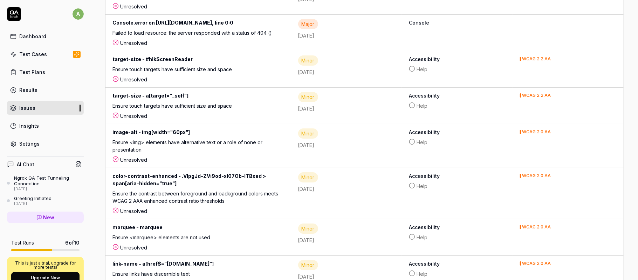
scroll to position [233, 0]
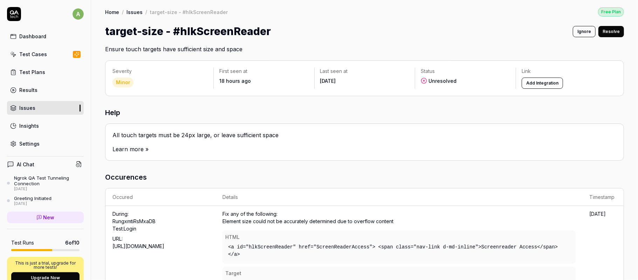
click at [478, 84] on button "Add Integration" at bounding box center [542, 82] width 41 height 11
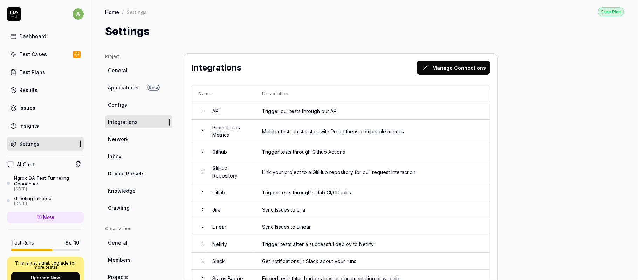
click at [437, 66] on button "Manage Connections" at bounding box center [453, 68] width 73 height 14
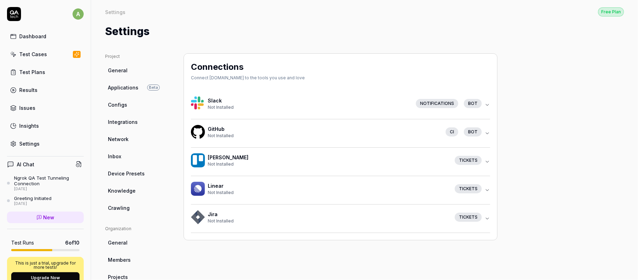
scroll to position [138, 0]
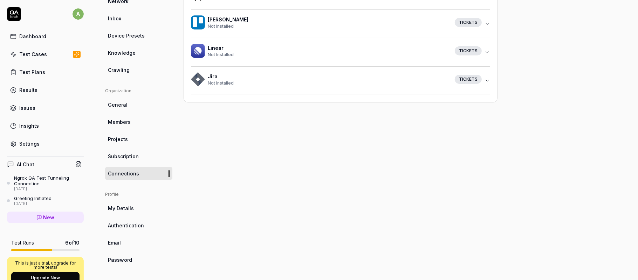
click at [128, 208] on span "My Details" at bounding box center [121, 207] width 26 height 7
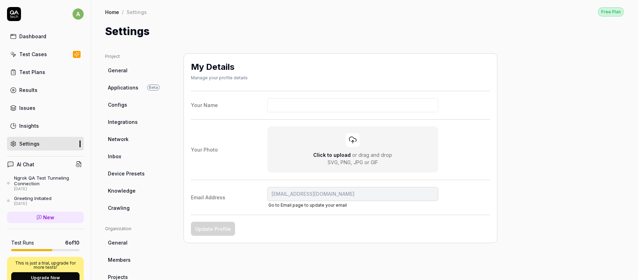
scroll to position [138, 0]
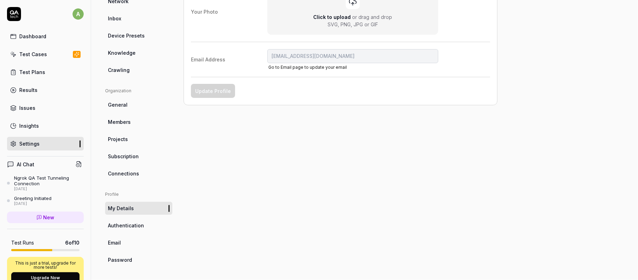
click at [123, 174] on span "Connections" at bounding box center [123, 173] width 31 height 7
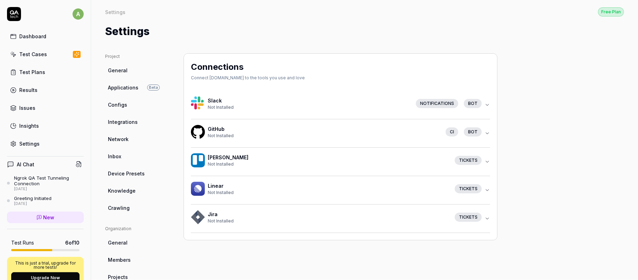
click at [117, 152] on span "Inbox" at bounding box center [114, 155] width 13 height 7
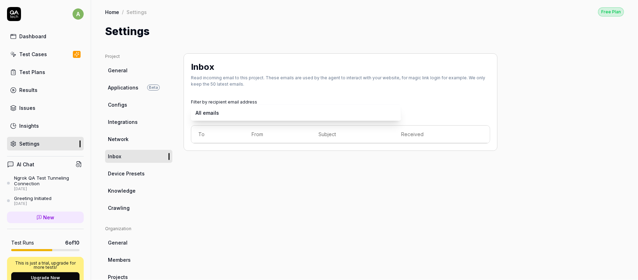
click at [240, 114] on body "a Dashboard Test Cases Test Plans Results Issues Insights Settings AI Chat Ngro…" at bounding box center [319, 140] width 638 height 280
click at [39, 57] on div "Test Cases" at bounding box center [33, 53] width 28 height 7
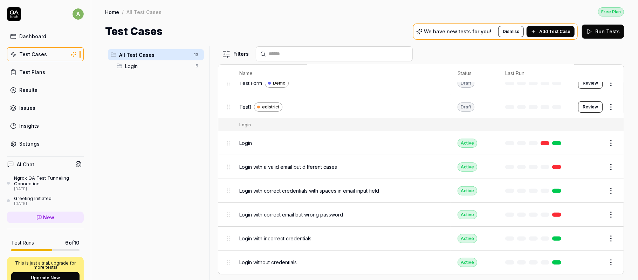
scroll to position [132, 0]
click at [164, 65] on span "Login" at bounding box center [158, 65] width 66 height 7
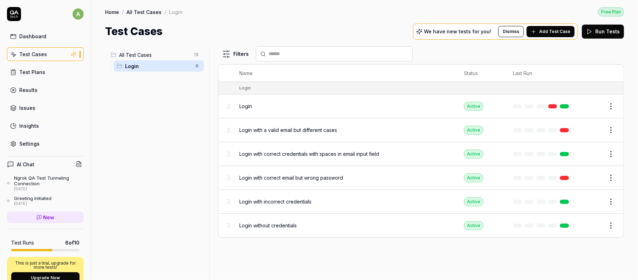
click at [226, 70] on th at bounding box center [225, 73] width 14 height 18
click at [230, 54] on html "a Dashboard Test Cases Test Plans Results Issues Insights Settings AI Chat Ngro…" at bounding box center [319, 140] width 638 height 280
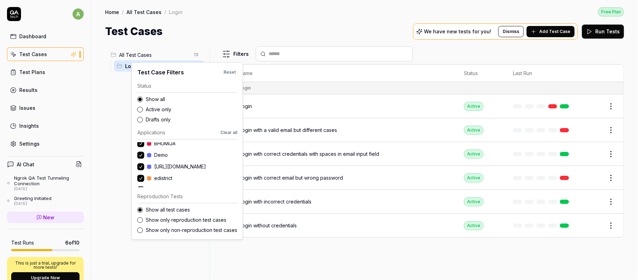
scroll to position [28, 0]
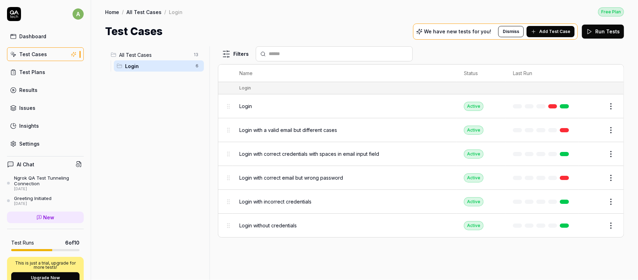
drag, startPoint x: 140, startPoint y: 255, endPoint x: 181, endPoint y: 232, distance: 47.1
click at [140, 210] on html "a Dashboard Test Cases Test Plans Results Issues Insights Settings AI Chat Ngro…" at bounding box center [319, 140] width 638 height 280
click at [227, 210] on body "a Dashboard Test Cases Test Plans Results Issues Insights Settings AI Chat Ngro…" at bounding box center [319, 140] width 638 height 280
drag, startPoint x: 240, startPoint y: 229, endPoint x: 343, endPoint y: 245, distance: 104.2
click at [307, 210] on div "Filters Name Status Last Run Login Login Active Edit Login with a valid email b…" at bounding box center [421, 162] width 406 height 233
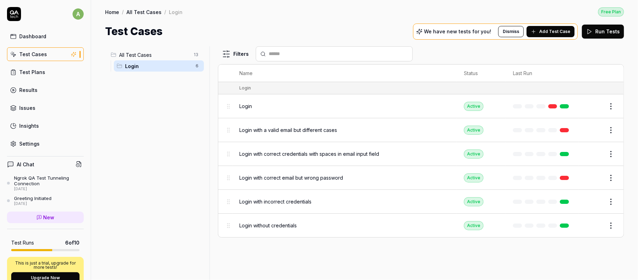
click at [478, 210] on html "a Dashboard Test Cases Test Plans Results Issues Insights Settings AI Chat Ngro…" at bounding box center [319, 140] width 638 height 280
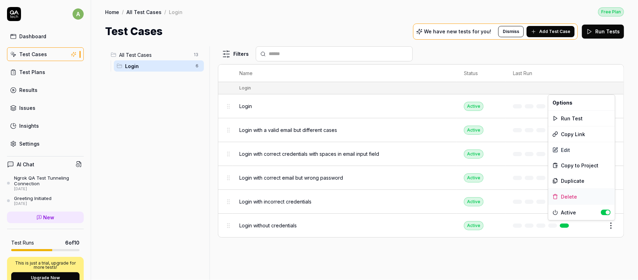
click at [478, 191] on div "Delete" at bounding box center [581, 196] width 67 height 15
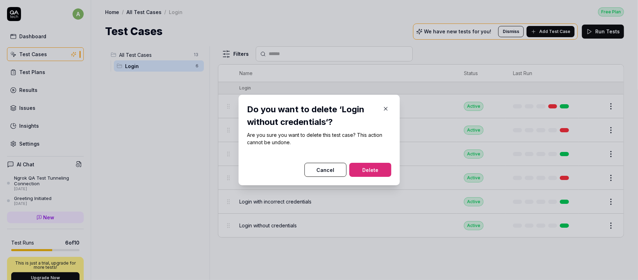
click at [374, 163] on button "Delete" at bounding box center [370, 170] width 42 height 14
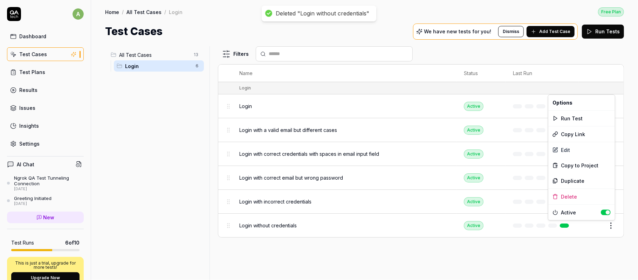
click at [478, 210] on html "Deleted "Login without credentials" a Dashboard Test Cases Test Plans Results I…" at bounding box center [319, 140] width 638 height 280
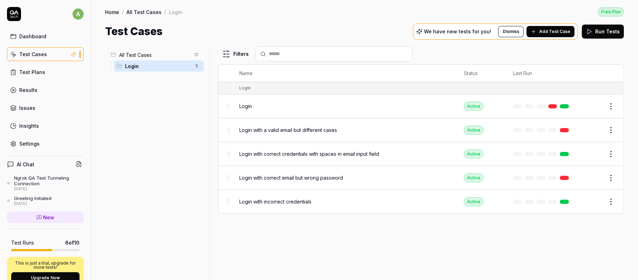
click at [478, 204] on html "a Dashboard Test Cases Test Plans Results Issues Insights Settings AI Chat Ngro…" at bounding box center [319, 140] width 638 height 280
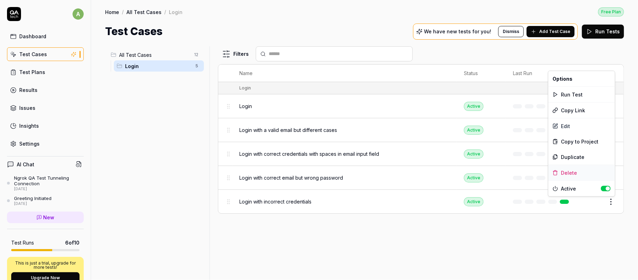
click at [478, 171] on div "Delete" at bounding box center [581, 172] width 67 height 15
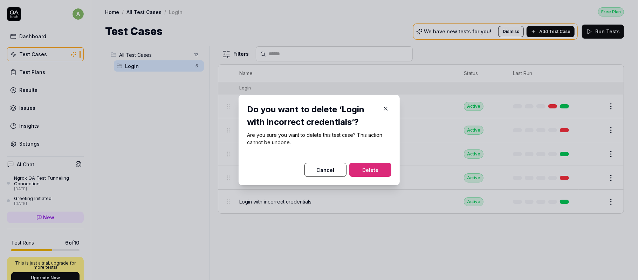
click at [375, 165] on button "Delete" at bounding box center [370, 170] width 42 height 14
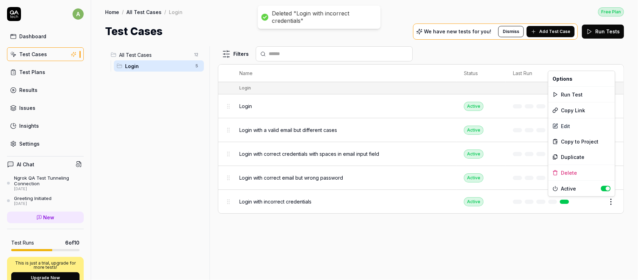
click at [478, 198] on html "Deleted "Login with incorrect credentials" a Dashboard Test Cases Test Plans Re…" at bounding box center [319, 140] width 638 height 280
click at [478, 172] on div "Delete" at bounding box center [581, 172] width 67 height 15
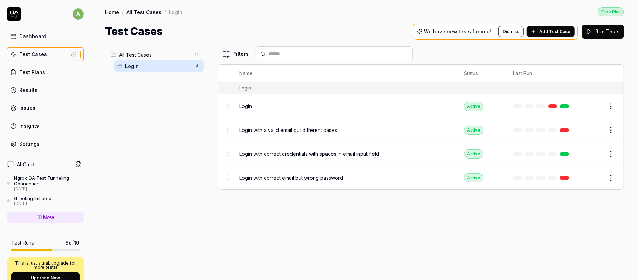
click at [478, 179] on html "a Dashboard Test Cases Test Plans Results Issues Insights Settings AI Chat Ngro…" at bounding box center [319, 140] width 638 height 280
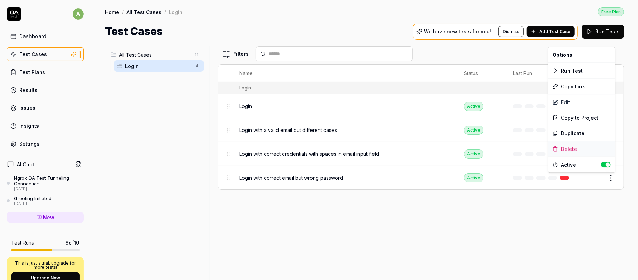
click at [478, 150] on div "Delete" at bounding box center [581, 148] width 67 height 15
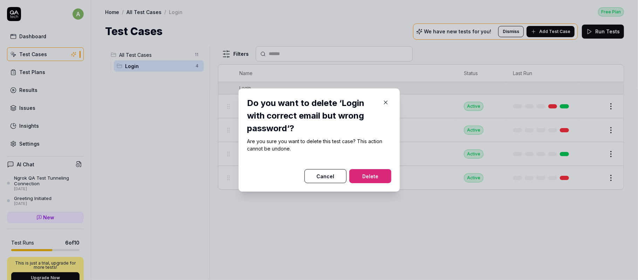
click at [371, 172] on button "Delete" at bounding box center [370, 176] width 42 height 14
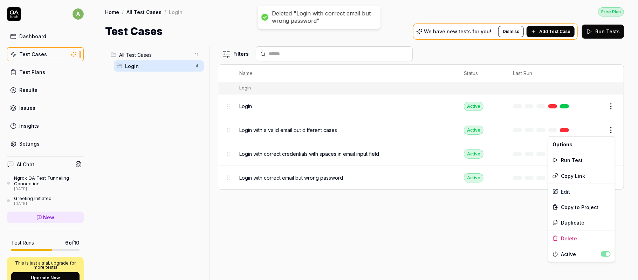
click at [478, 132] on html "Deleted "Login with correct email but wrong password" a Dashboard Test Cases Te…" at bounding box center [319, 140] width 638 height 280
click at [478, 210] on div "Delete" at bounding box center [581, 237] width 67 height 15
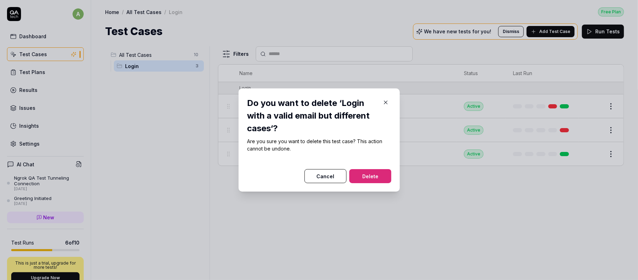
click at [365, 177] on button "Delete" at bounding box center [370, 176] width 42 height 14
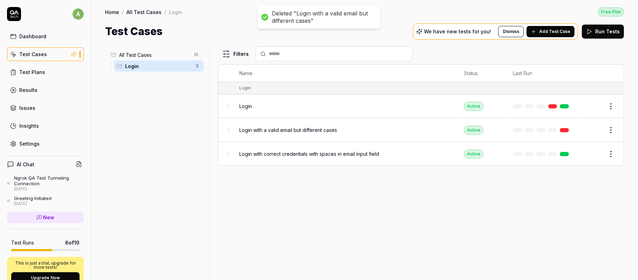
click at [478, 106] on html "Deleted "Login with a valid email but different cases" a Dashboard Test Cases T…" at bounding box center [319, 140] width 638 height 280
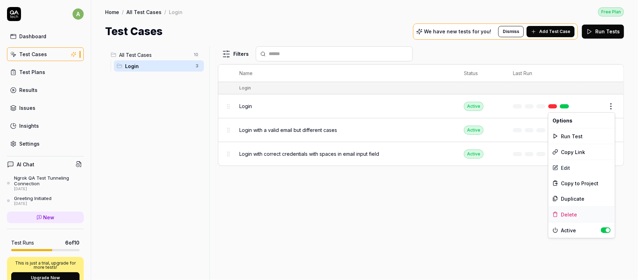
click at [478, 210] on div "Delete" at bounding box center [581, 213] width 67 height 15
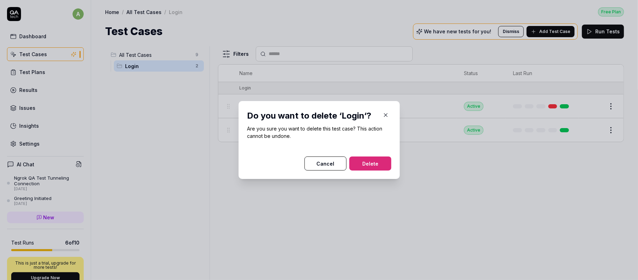
click at [368, 159] on button "Delete" at bounding box center [370, 163] width 42 height 14
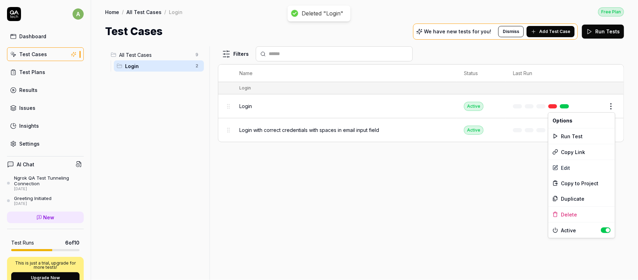
click at [478, 109] on html "Deleted "Login" a Dashboard Test Cases Test Plans Results Issues Insights Setti…" at bounding box center [319, 140] width 638 height 280
click at [478, 210] on div "Delete" at bounding box center [581, 213] width 67 height 15
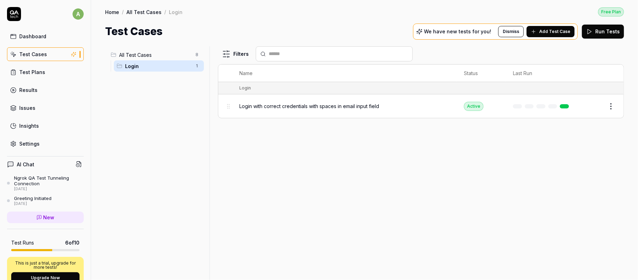
click at [478, 105] on html "a Dashboard Test Cases Test Plans Results Issues Insights Settings AI Chat Ngro…" at bounding box center [319, 140] width 638 height 280
click at [478, 210] on div "Delete" at bounding box center [581, 213] width 67 height 15
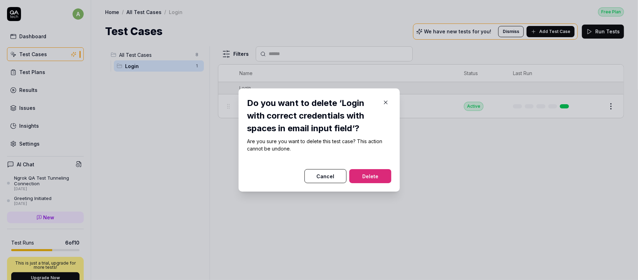
click at [364, 177] on button "Delete" at bounding box center [370, 176] width 42 height 14
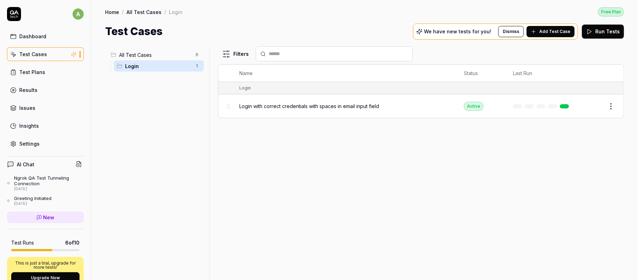
click at [478, 175] on div "Filters Name Status Last Run Login Login with correct credentials with spaces i…" at bounding box center [421, 162] width 406 height 233
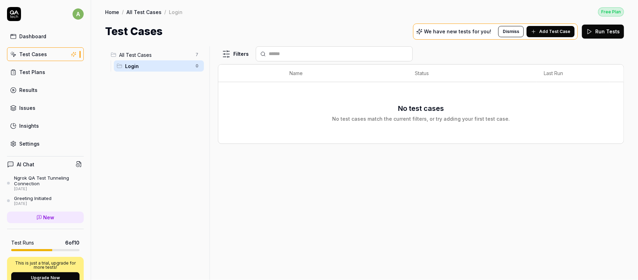
click at [141, 56] on span "All Test Cases" at bounding box center [155, 54] width 72 height 7
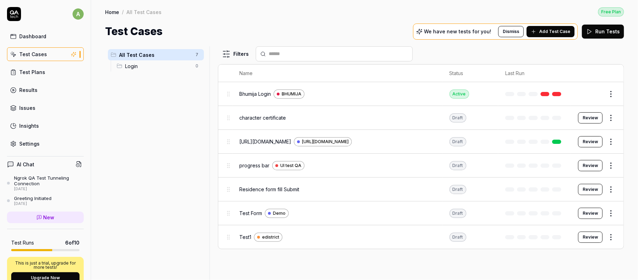
click at [146, 65] on span "Login" at bounding box center [158, 65] width 66 height 7
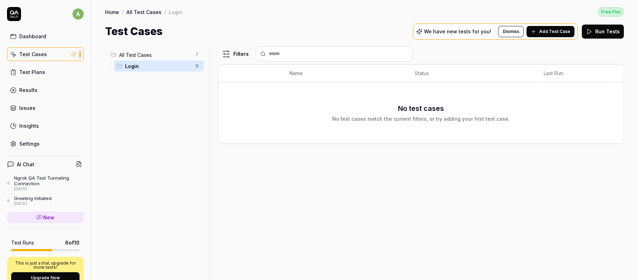
drag, startPoint x: 127, startPoint y: 66, endPoint x: 93, endPoint y: 136, distance: 77.7
click at [93, 136] on div "All Test Cases 7 Login 0 Filters Name Status Last Run No test cases No test cas…" at bounding box center [364, 159] width 547 height 240
click at [196, 64] on html "a Dashboard Test Cases Test Plans Results Issues Insights Settings AI Chat Ngro…" at bounding box center [319, 140] width 638 height 280
click at [156, 127] on div "Delete" at bounding box center [167, 126] width 70 height 15
click at [149, 55] on span "All Test Cases" at bounding box center [155, 54] width 72 height 7
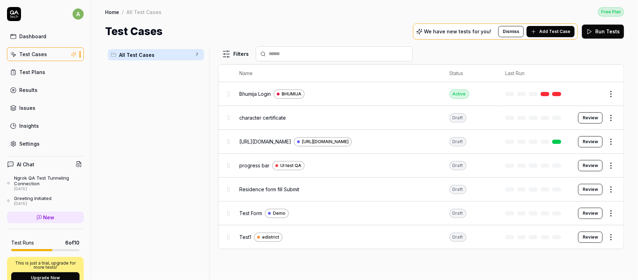
click at [478, 190] on html "a Dashboard Test Cases Test Plans Results Issues Insights Settings AI Chat Ngro…" at bounding box center [319, 140] width 638 height 280
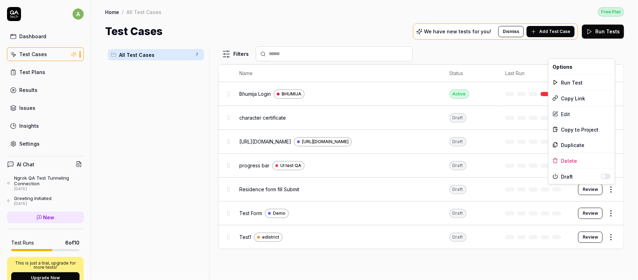
click at [478, 176] on button "button" at bounding box center [606, 176] width 10 height 6
click at [478, 114] on div "Edit" at bounding box center [581, 113] width 67 height 15
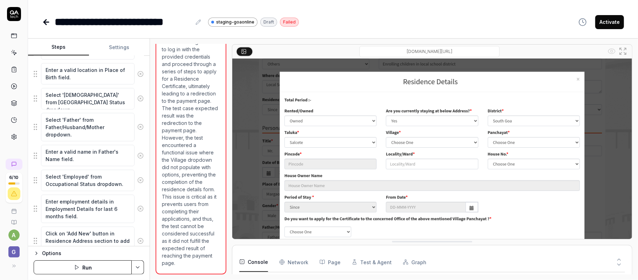
scroll to position [705, 0]
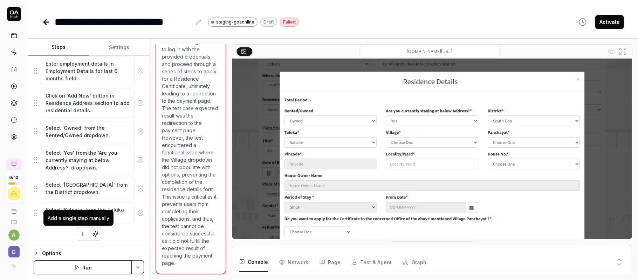
click at [79, 210] on icon "button" at bounding box center [82, 234] width 6 height 6
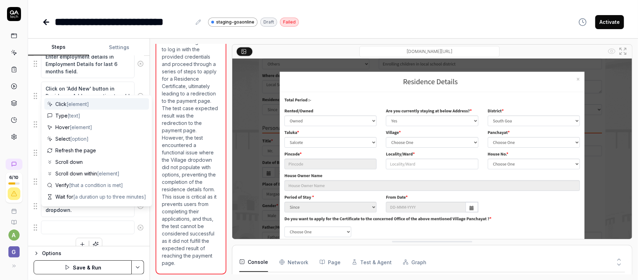
scroll to position [723, 0]
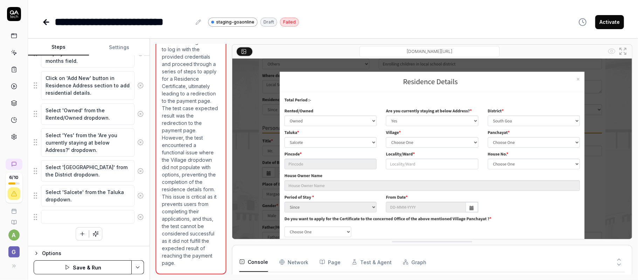
click at [42, 18] on icon at bounding box center [46, 22] width 8 height 8
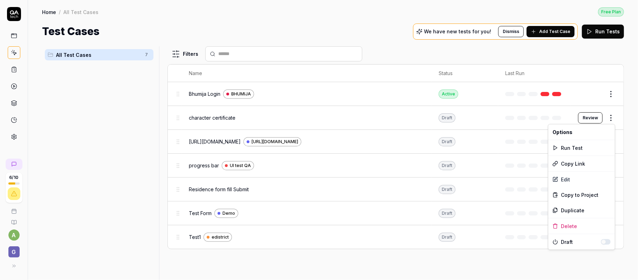
click at [478, 120] on html "6 / 10 a G Home / All Test Cases Free Plan Home / All Test Cases Free Plan Test…" at bounding box center [319, 140] width 638 height 280
click at [478, 179] on div "Edit" at bounding box center [581, 178] width 67 height 15
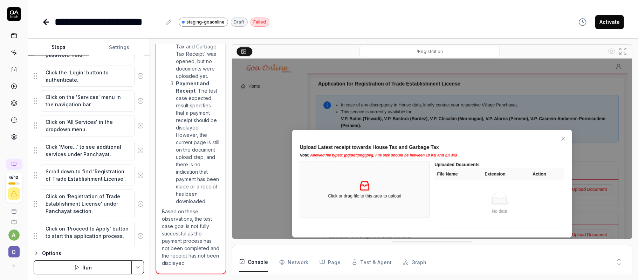
scroll to position [2467, 0]
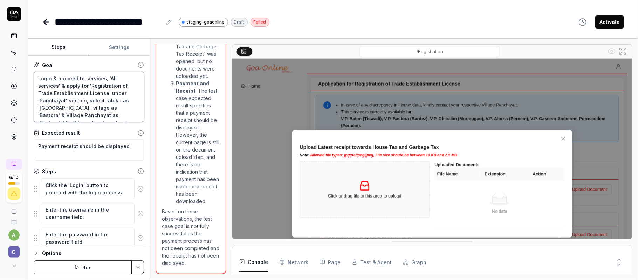
drag, startPoint x: 90, startPoint y: 85, endPoint x: 104, endPoint y: 93, distance: 16.6
click at [104, 93] on textarea "Login & proceed to services, 'All services' & apply for 'Registration of Trade …" at bounding box center [89, 96] width 110 height 51
click at [167, 22] on icon at bounding box center [169, 22] width 6 height 6
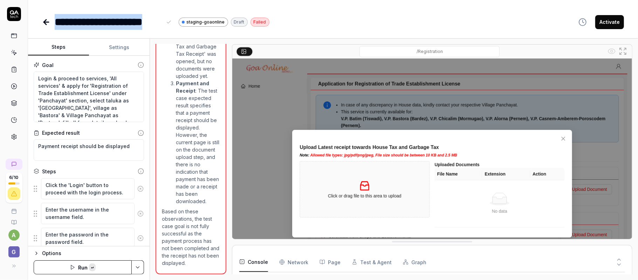
paste div
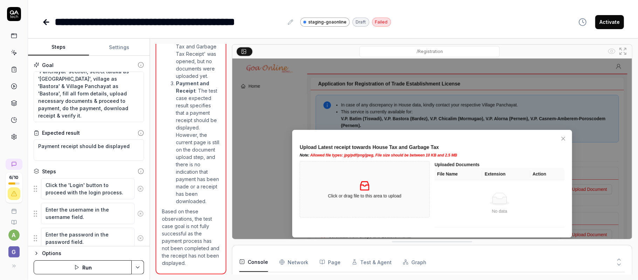
scroll to position [7, 0]
click at [72, 116] on textarea "Login & proceed to services, 'All services' & apply for 'Registration of Trade …" at bounding box center [89, 96] width 110 height 51
click at [68, 93] on textarea "Login & proceed to services, 'All services' & apply for 'Registration of Trade …" at bounding box center [89, 96] width 110 height 51
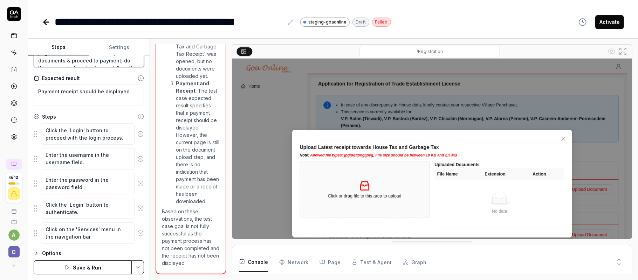
scroll to position [140, 0]
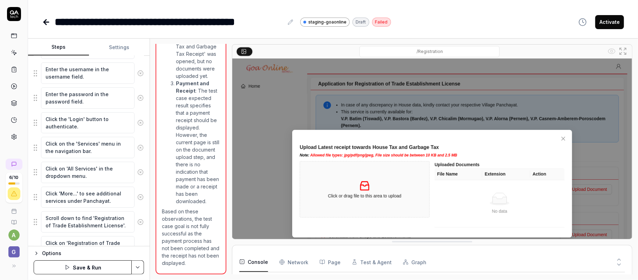
click at [95, 210] on button "Save & Run" at bounding box center [83, 267] width 98 height 14
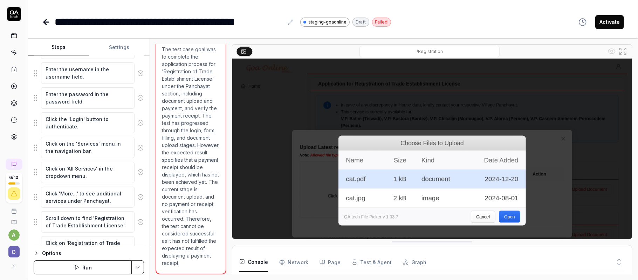
scroll to position [1983, 0]
click at [478, 210] on img at bounding box center [432, 184] width 400 height 250
